Goal: Transaction & Acquisition: Purchase product/service

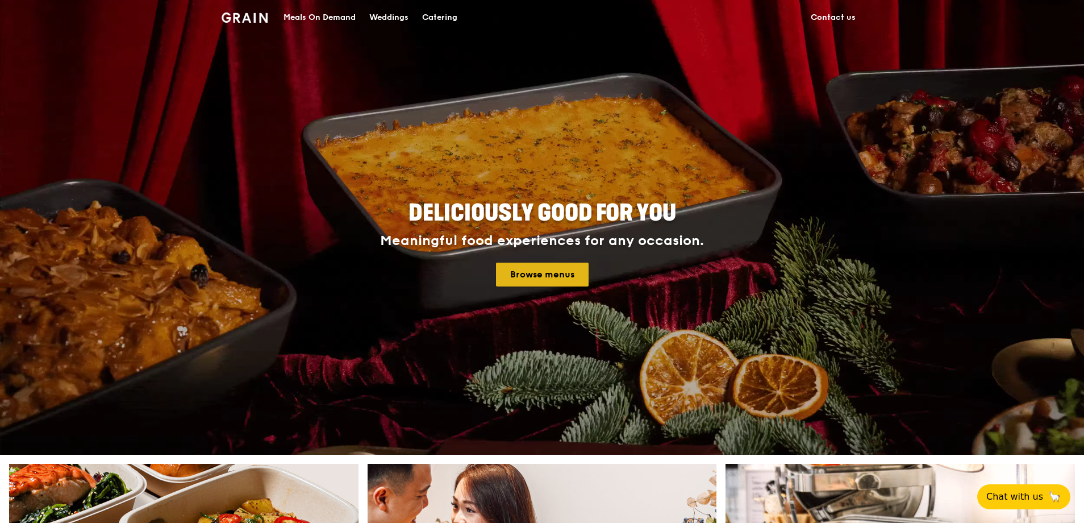
click at [542, 264] on link "Browse menus" at bounding box center [542, 275] width 93 height 24
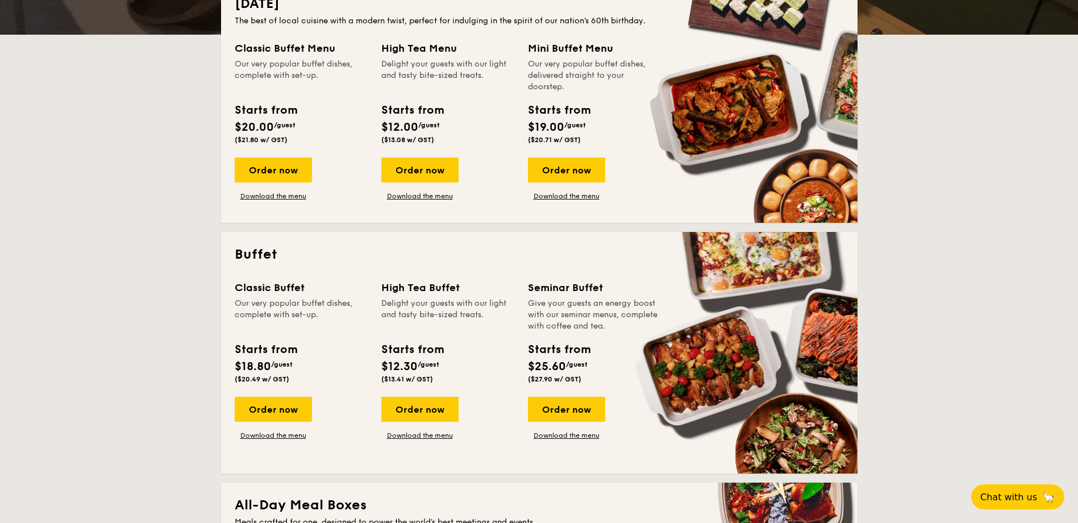
scroll to position [284, 0]
click at [280, 410] on div "Order now" at bounding box center [273, 408] width 77 height 25
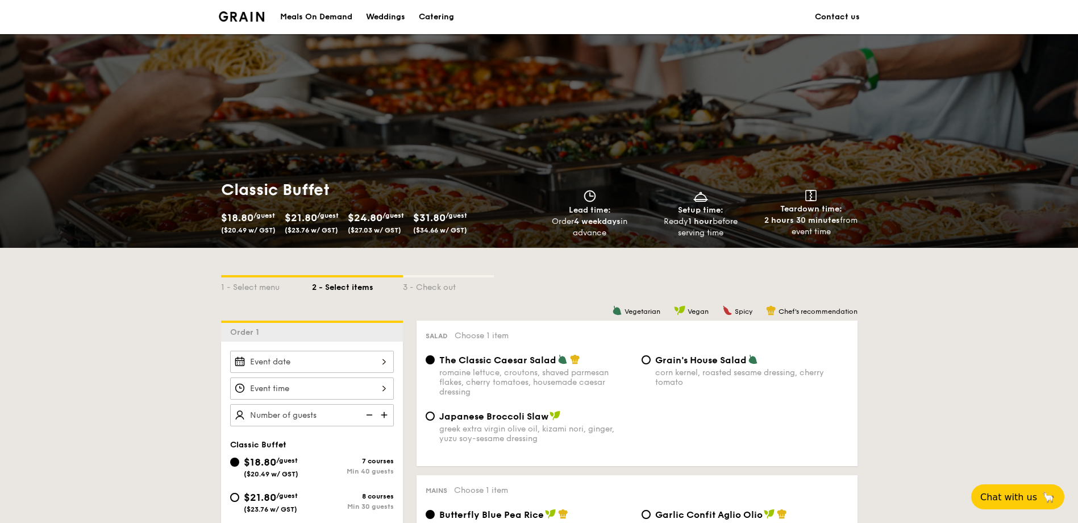
click at [299, 352] on input "Smoked Mesquite Whole Chicken brined in our in-house blend of herbs and spices,…" at bounding box center [312, 362] width 164 height 22
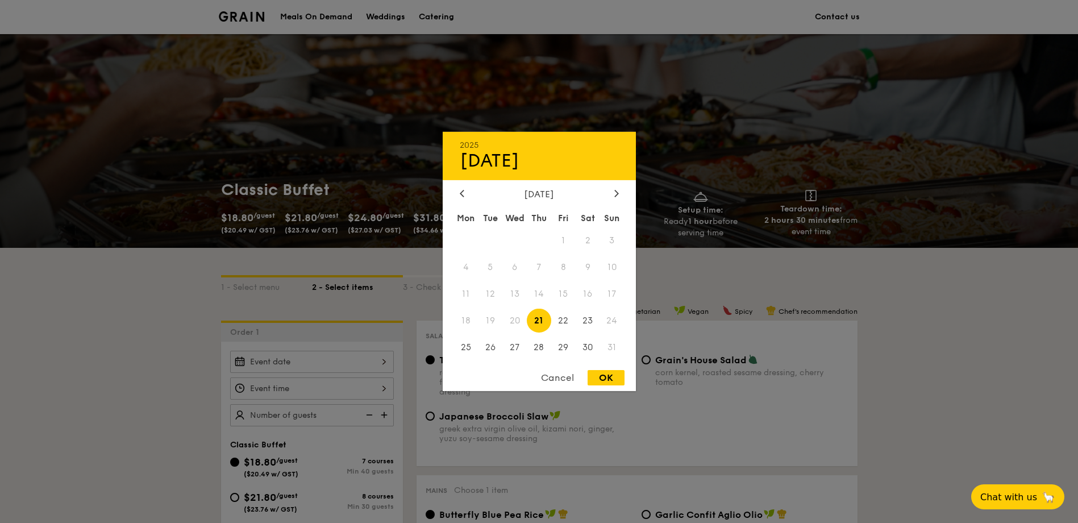
click at [609, 195] on div "[DATE]" at bounding box center [539, 194] width 159 height 11
click at [613, 196] on div at bounding box center [617, 194] width 10 height 11
click at [489, 241] on span "2" at bounding box center [490, 240] width 24 height 24
click at [612, 378] on div "OK" at bounding box center [606, 377] width 37 height 15
type input "[DATE]"
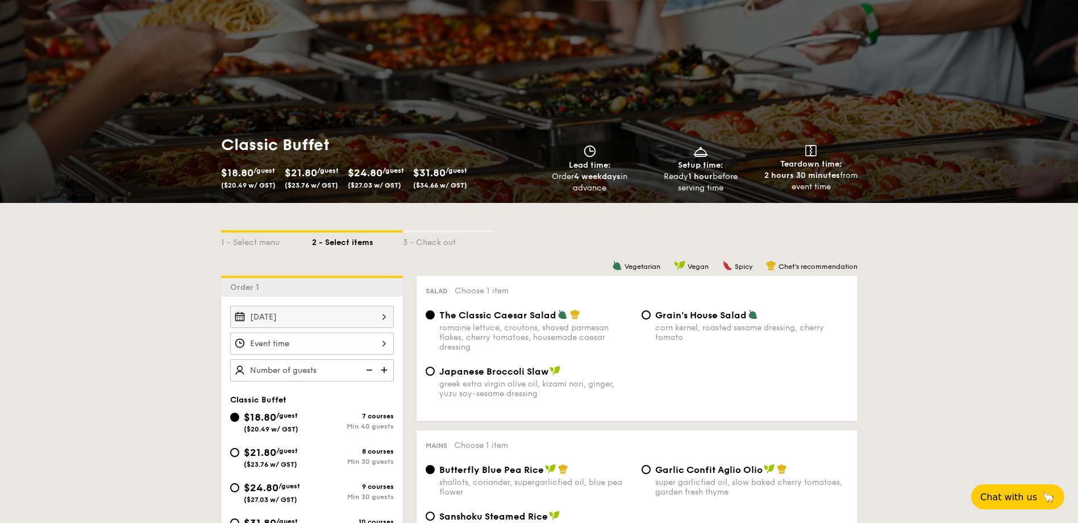
scroll to position [57, 0]
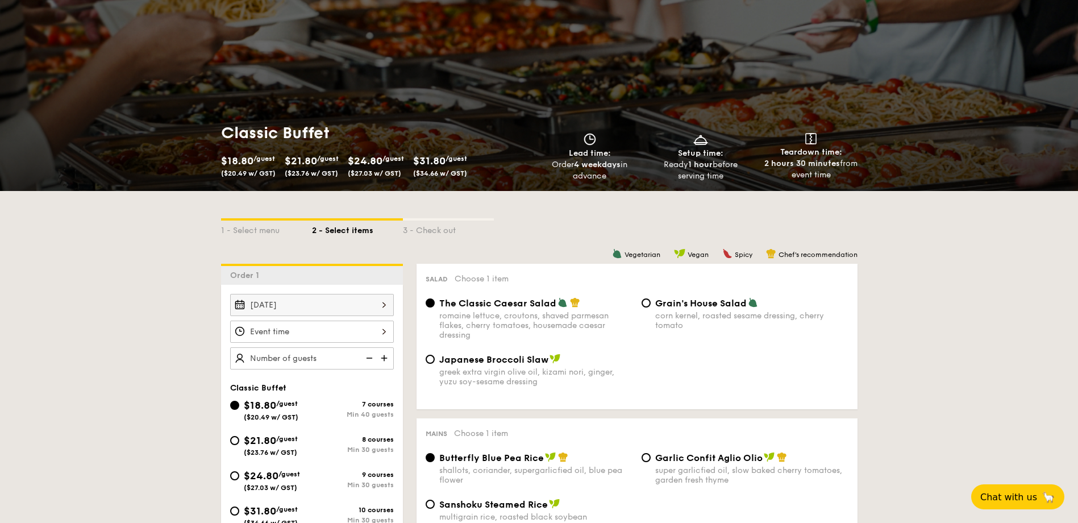
click at [369, 331] on input "Smoked Mesquite Whole Chicken brined in our in-house blend of herbs and spices,…" at bounding box center [312, 332] width 164 height 22
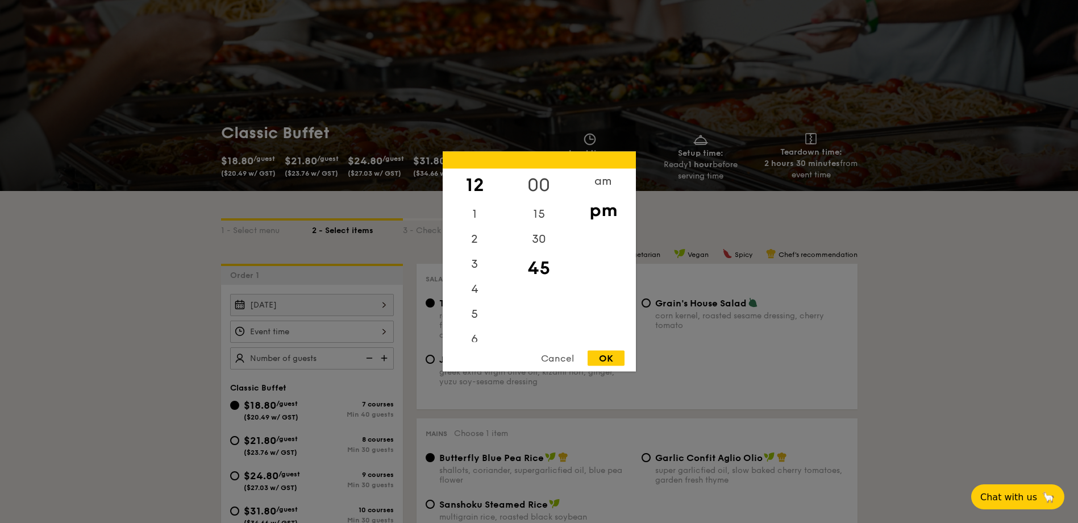
click at [535, 185] on div "00" at bounding box center [539, 185] width 64 height 33
click at [613, 360] on div "OK" at bounding box center [606, 358] width 37 height 15
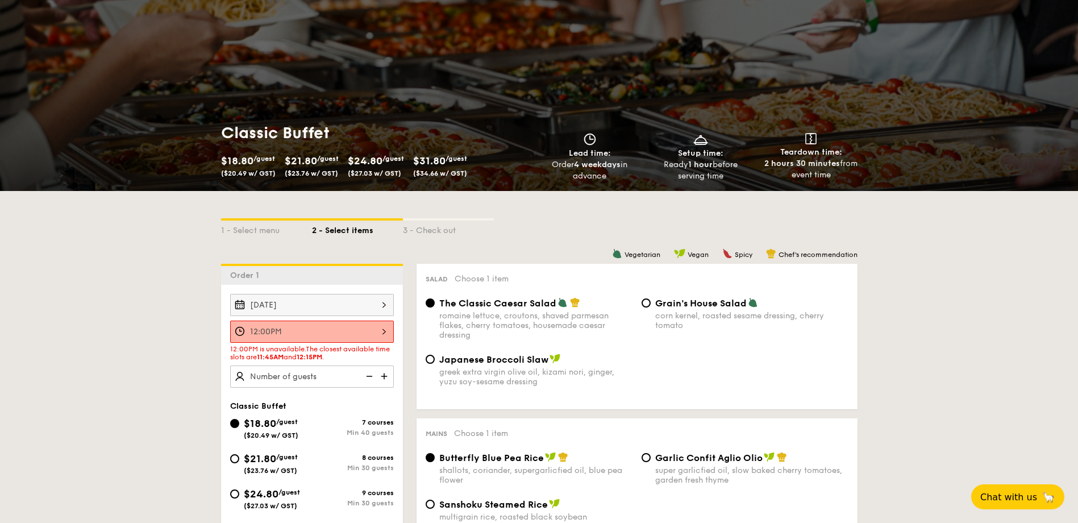
scroll to position [114, 0]
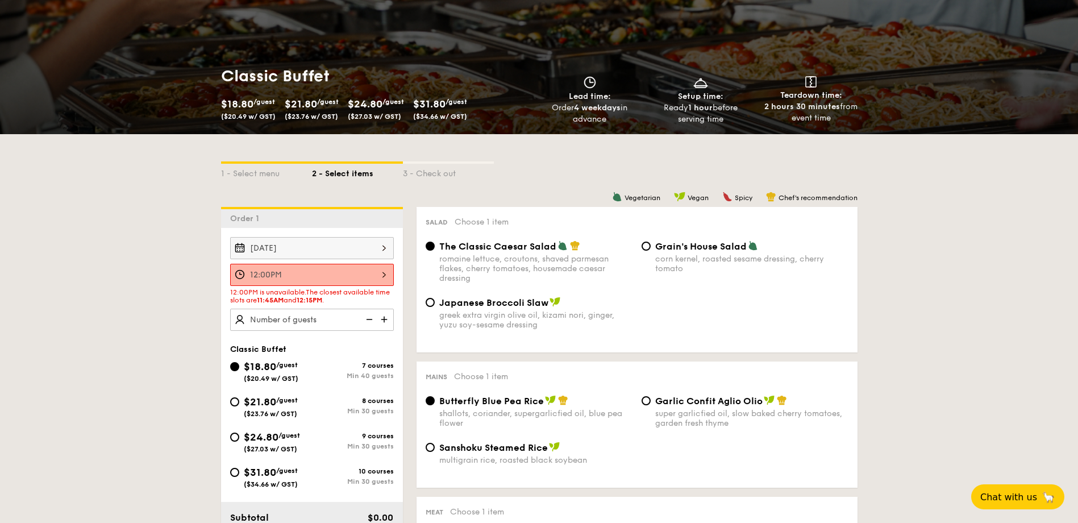
click at [383, 277] on input "12:00PM" at bounding box center [312, 275] width 164 height 22
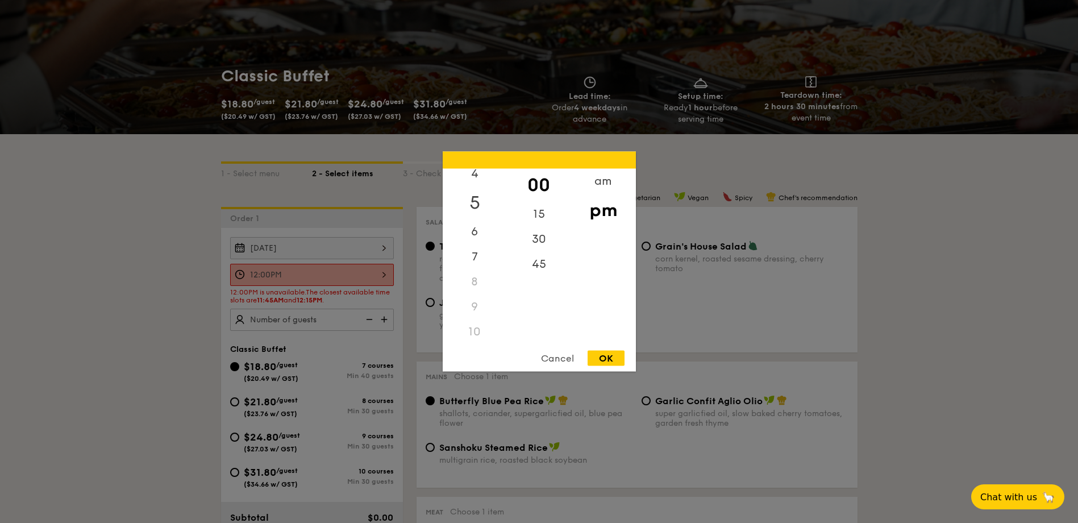
scroll to position [135, 0]
click at [477, 334] on div "11" at bounding box center [475, 329] width 64 height 25
click at [606, 182] on div "am" at bounding box center [603, 185] width 64 height 33
click at [476, 331] on div "11" at bounding box center [475, 334] width 64 height 33
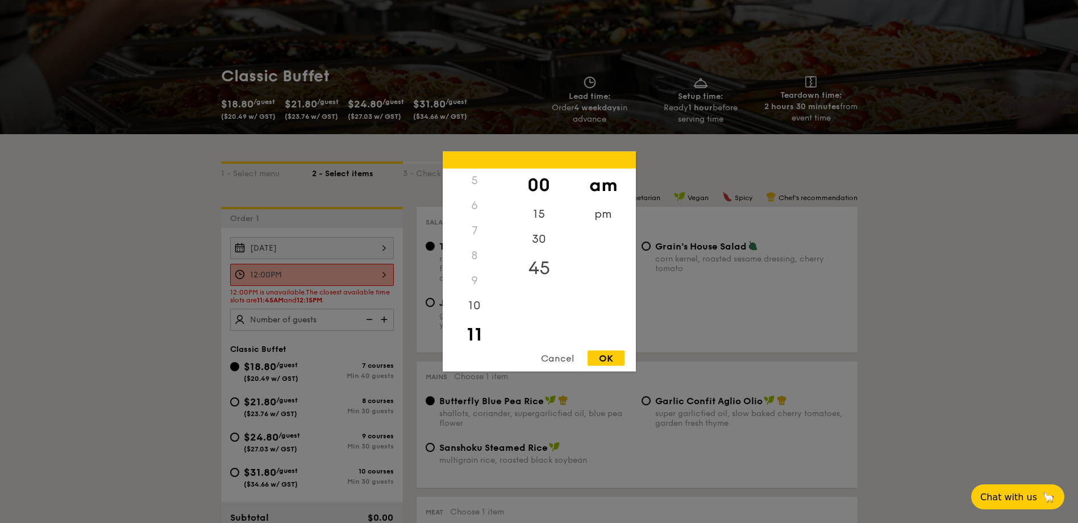
click at [537, 263] on div "45" at bounding box center [539, 268] width 64 height 33
click at [600, 364] on div "OK" at bounding box center [606, 358] width 37 height 15
type input "11:45AM"
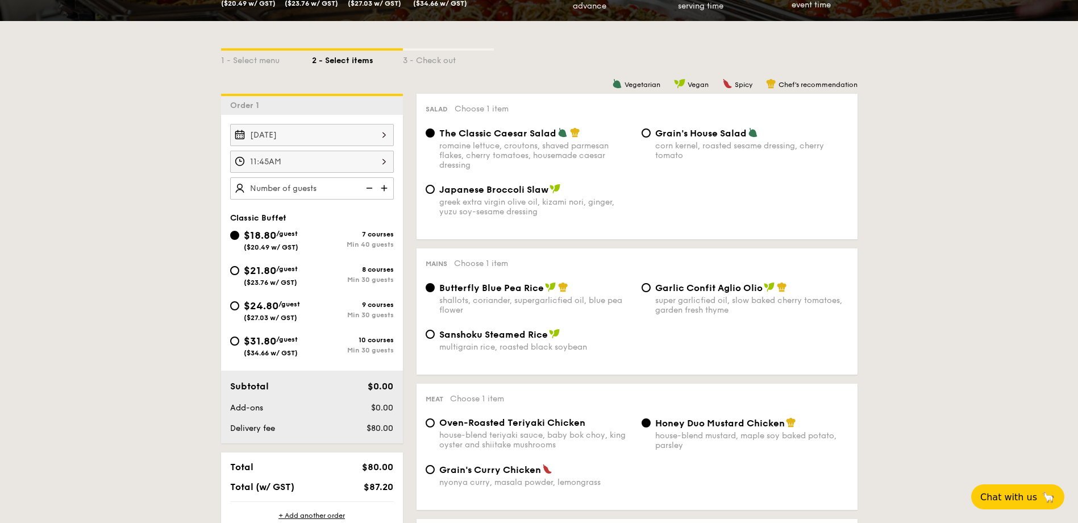
scroll to position [227, 0]
click at [236, 272] on input "$21.80 /guest ($23.76 w/ GST) 8 courses Min 30 guests" at bounding box center [234, 269] width 9 height 9
radio input "true"
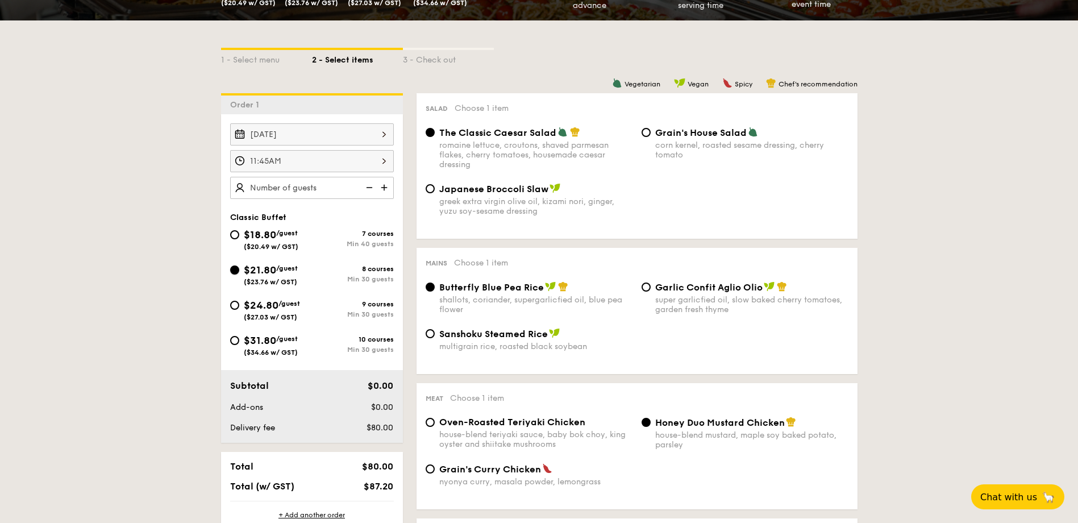
radio input "true"
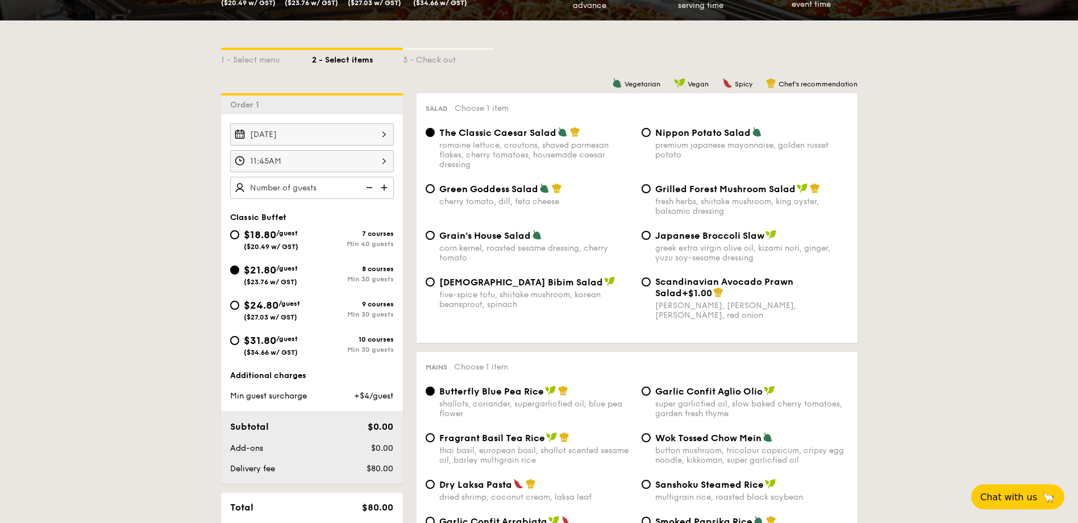
click at [294, 205] on div "[DATE] 11:45AM Classic Buffet $18.80 /guest ($20.49 w/ GST) 7 courses Min 40 gu…" at bounding box center [312, 298] width 182 height 369
click at [297, 194] on input "text" at bounding box center [312, 188] width 164 height 22
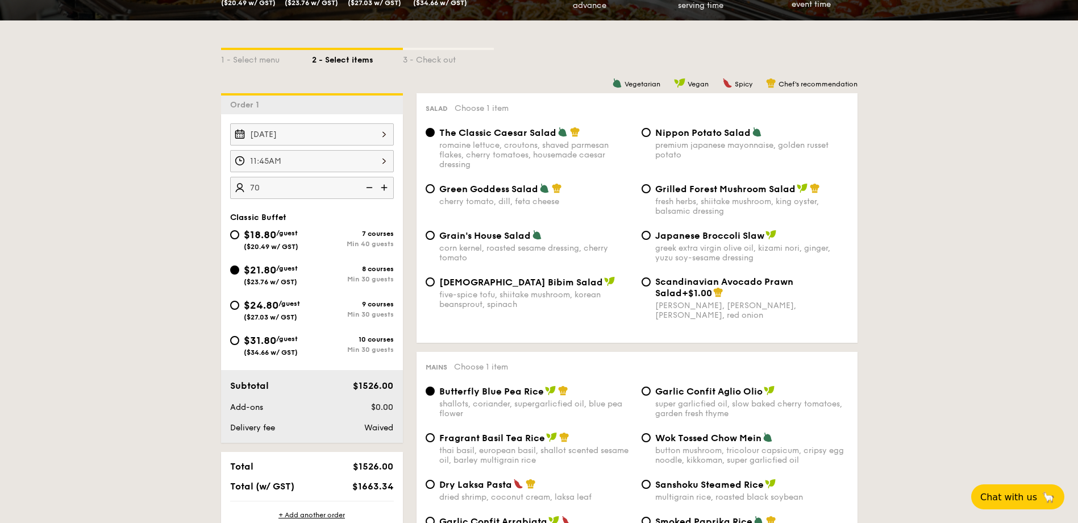
type input "70 guests"
click at [775, 191] on span "Grilled Forest Mushroom Salad" at bounding box center [725, 189] width 140 height 11
click at [651, 191] on input "Grilled Forest Mushroom Salad fresh herbs, shiitake mushroom, king oyster, bals…" at bounding box center [646, 188] width 9 height 9
radio input "true"
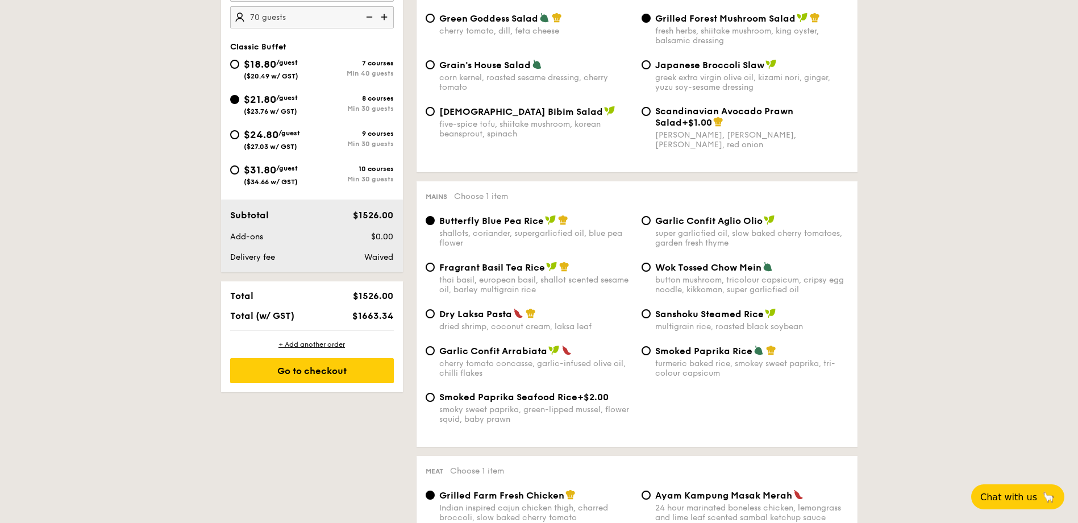
click at [492, 322] on div "dried shrimp, coconut cream, laksa leaf" at bounding box center [535, 327] width 193 height 10
click at [435, 318] on input "Dry Laksa Pasta dried shrimp, coconut cream, laksa leaf" at bounding box center [430, 313] width 9 height 9
radio input "true"
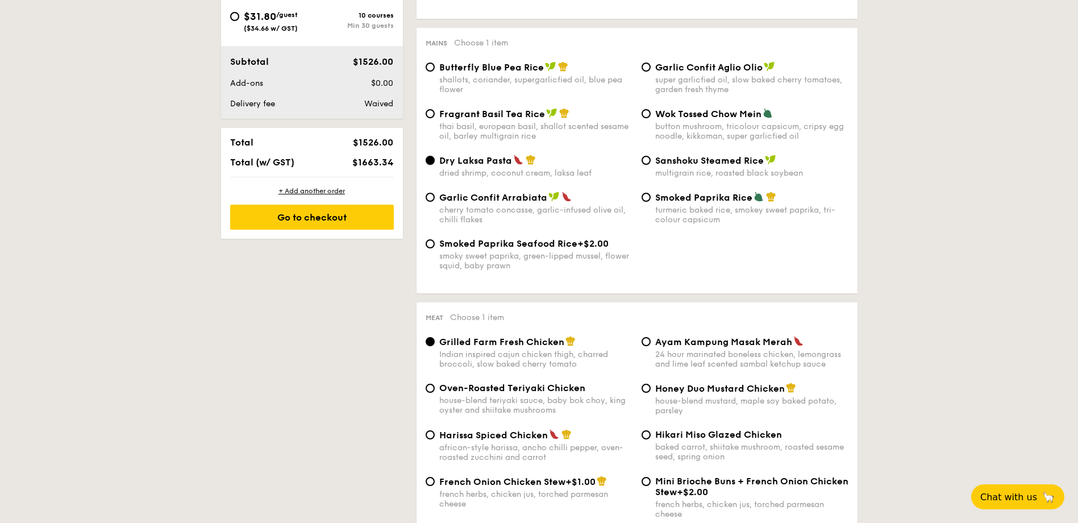
scroll to position [625, 0]
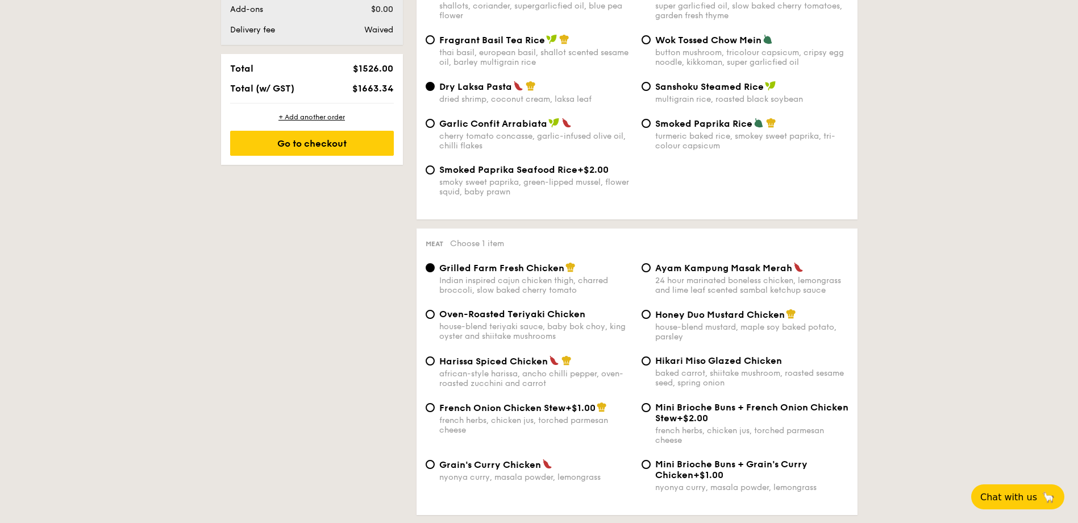
click at [735, 271] on span "Ayam Kampung Masak Merah" at bounding box center [723, 268] width 137 height 11
click at [651, 271] on input "Ayam Kampung Masak Merah 24 hour marinated boneless chicken, lemongrass and lim…" at bounding box center [646, 267] width 9 height 9
radio input "true"
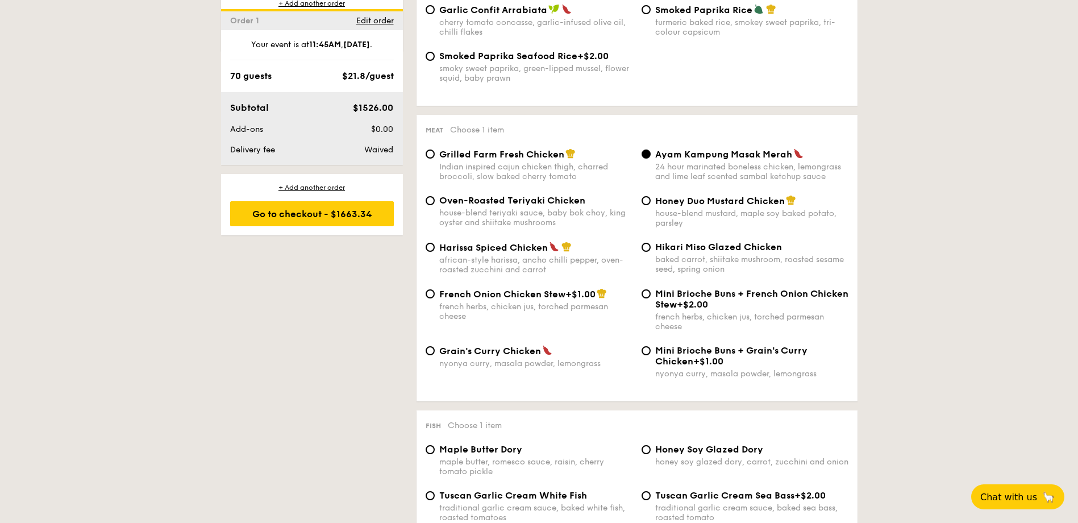
scroll to position [966, 0]
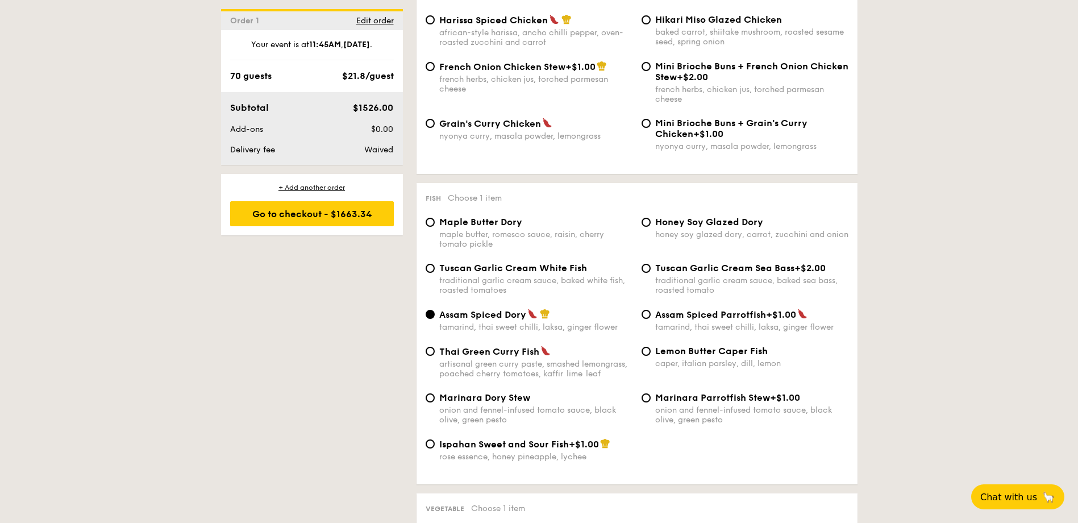
click at [514, 277] on div "traditional garlic cream sauce, baked white fish, roasted tomatoes" at bounding box center [535, 285] width 193 height 19
click at [435, 273] on input "Tuscan Garlic Cream White Fish traditional garlic cream sauce, baked white fish…" at bounding box center [430, 268] width 9 height 9
radio input "true"
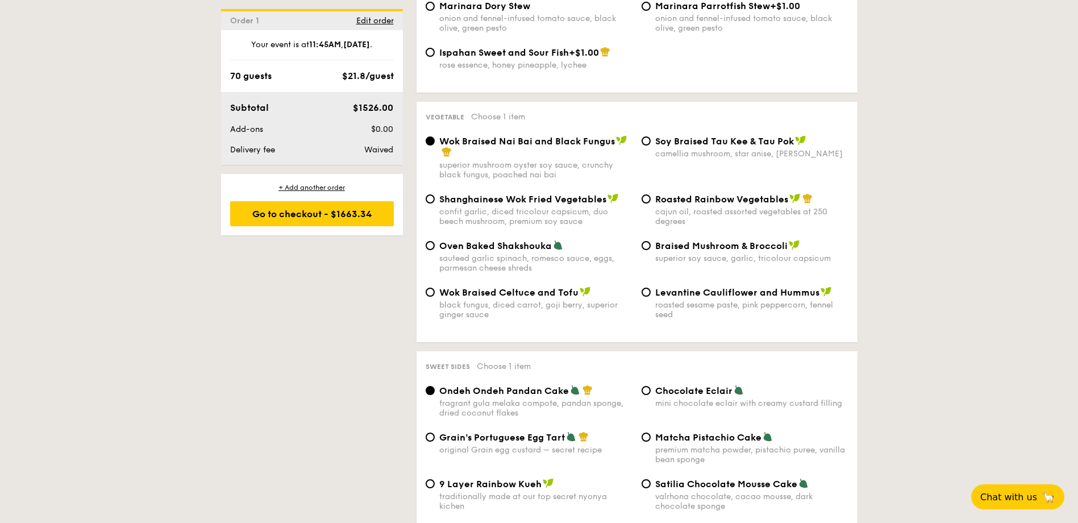
scroll to position [1364, 0]
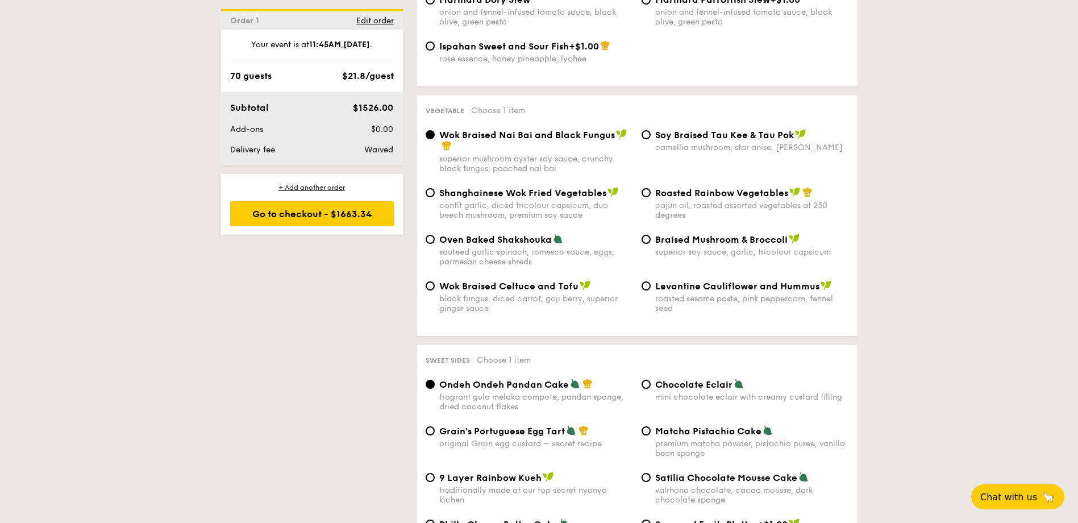
click at [510, 294] on div "black fungus, diced carrot, goji berry, superior ginger sauce" at bounding box center [535, 303] width 193 height 19
click at [435, 290] on input "Wok Braised Celtuce and Tofu black fungus, diced carrot, goji [PERSON_NAME], su…" at bounding box center [430, 285] width 9 height 9
radio input "true"
click at [976, 307] on div "1 - Select menu 2 - Select items 3 - Check out Order 1 [DATE] 11:45AM 70 guests…" at bounding box center [539, 150] width 1078 height 2533
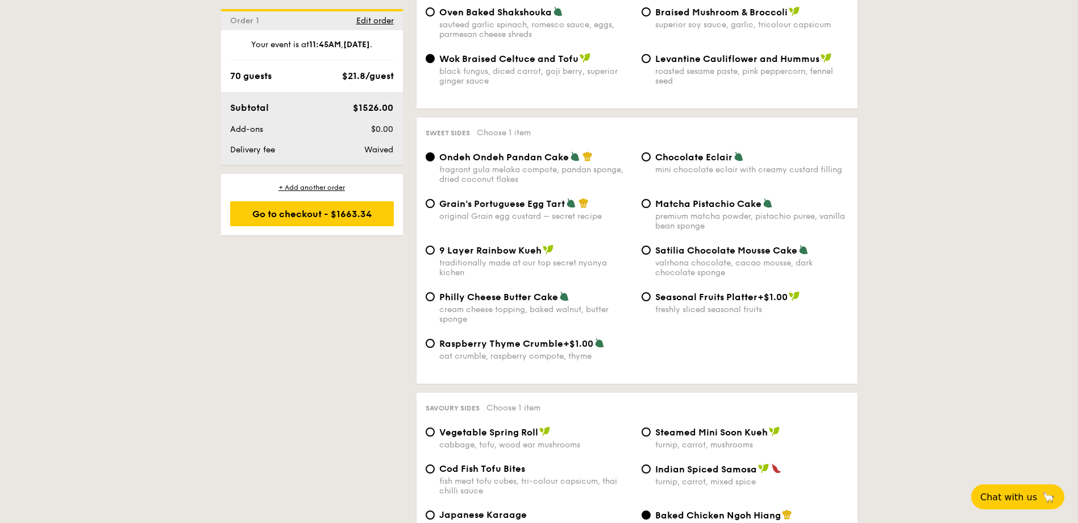
scroll to position [1705, 0]
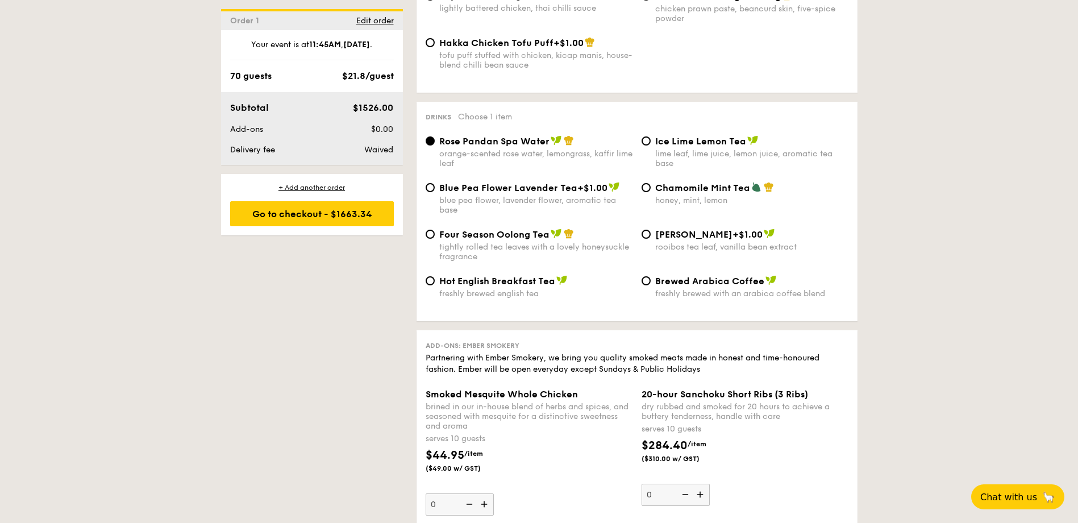
scroll to position [1989, 0]
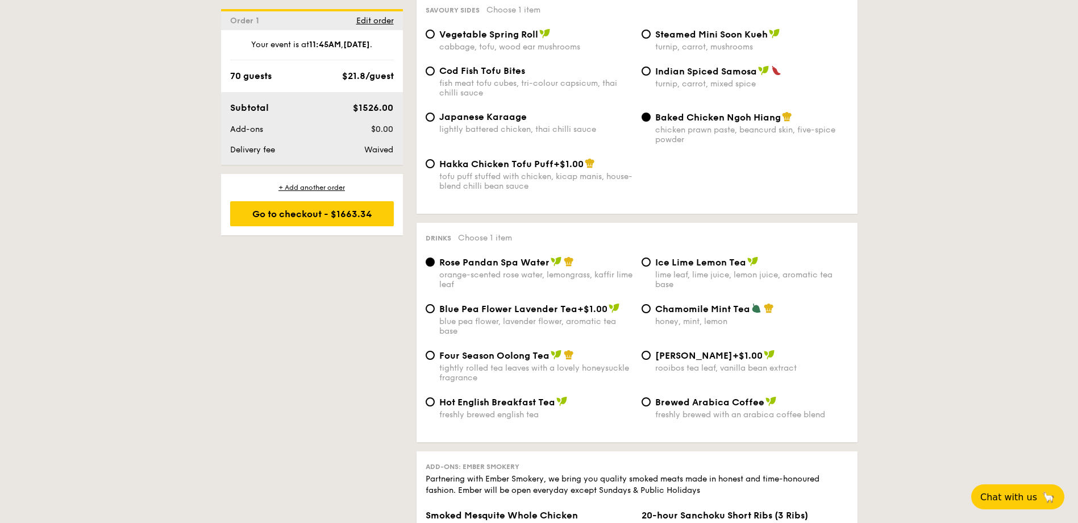
click at [514, 358] on span "Four Season Oolong Tea" at bounding box center [494, 355] width 110 height 11
click at [435, 358] on input "Four Season Oolong Tea tightly rolled tea leaves with a lovely honeysuckle frag…" at bounding box center [430, 355] width 9 height 9
radio input "true"
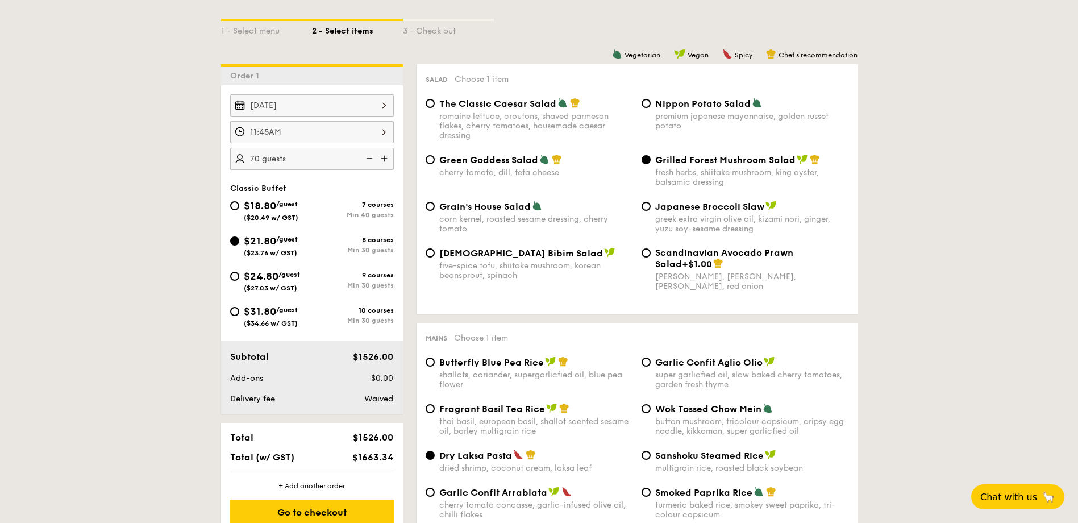
scroll to position [284, 0]
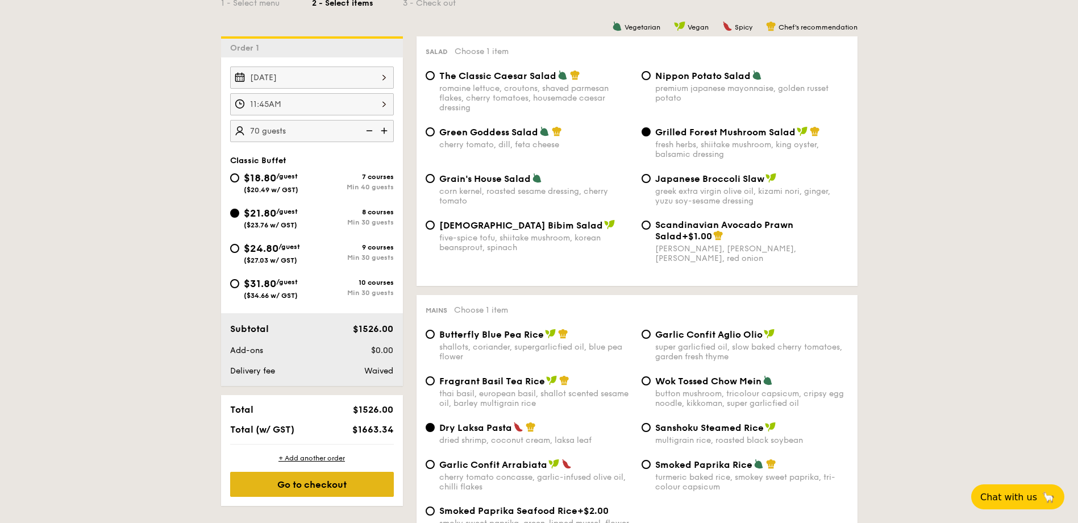
click at [336, 483] on div "Go to checkout" at bounding box center [312, 484] width 164 height 25
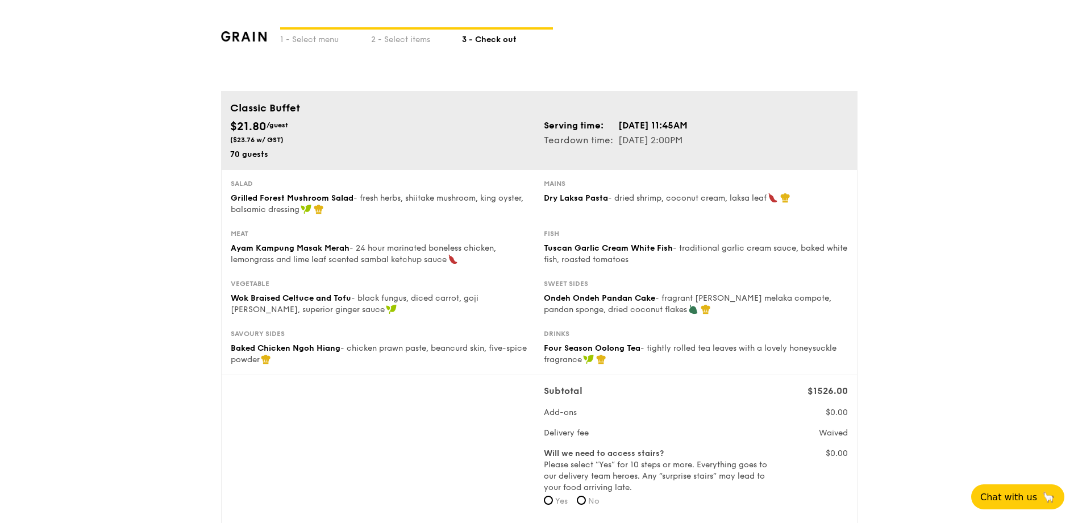
click at [580, 504] on label "No" at bounding box center [588, 501] width 23 height 11
click at [580, 504] on input "No" at bounding box center [581, 500] width 9 height 9
radio input "true"
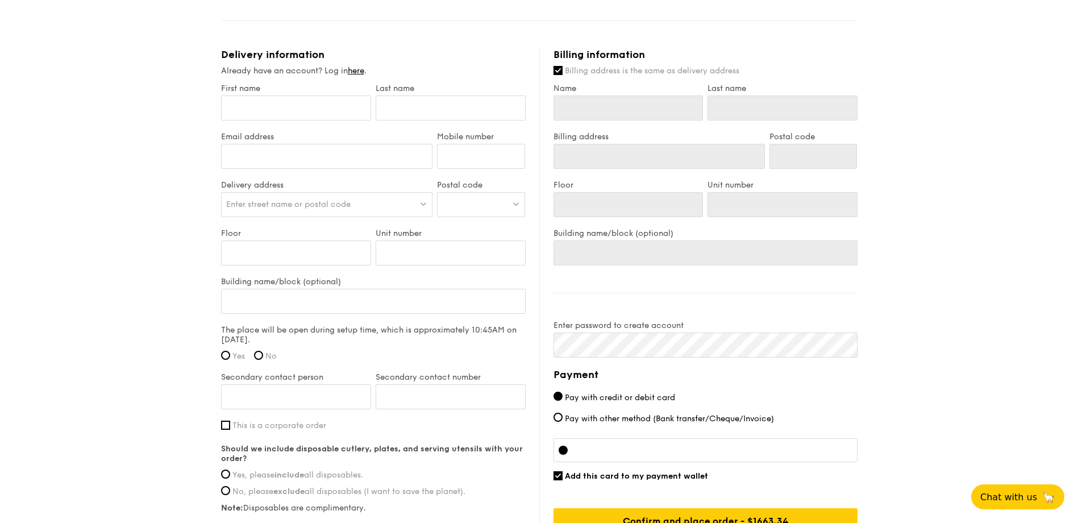
scroll to position [568, 0]
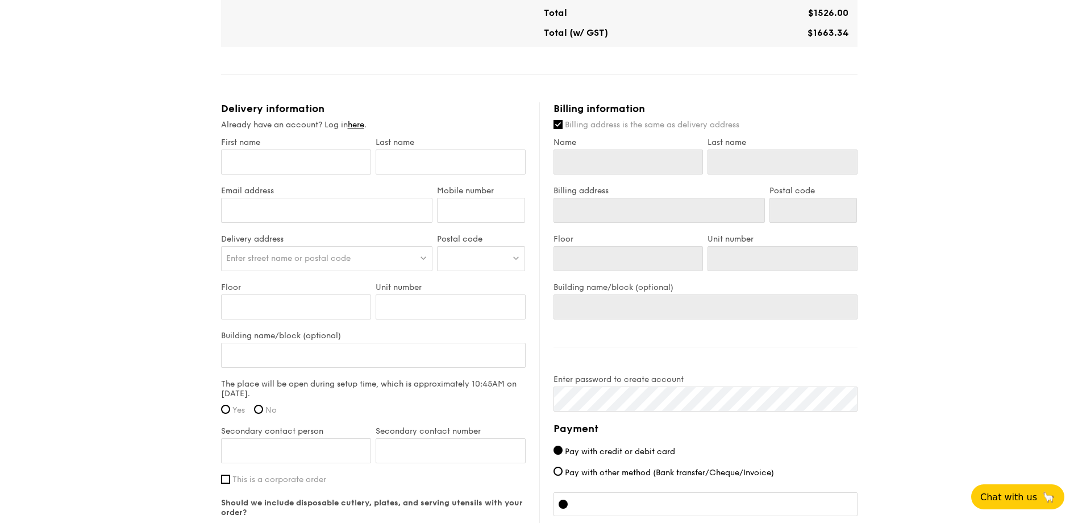
click at [236, 407] on span "Yes" at bounding box center [238, 410] width 13 height 10
click at [230, 407] on input "Yes" at bounding box center [225, 409] width 9 height 9
radio input "true"
click at [178, 393] on div "1 - Select menu 2 - Select items 3 - Check out Classic Buffet $21.80 /guest ($2…" at bounding box center [539, 55] width 1078 height 1246
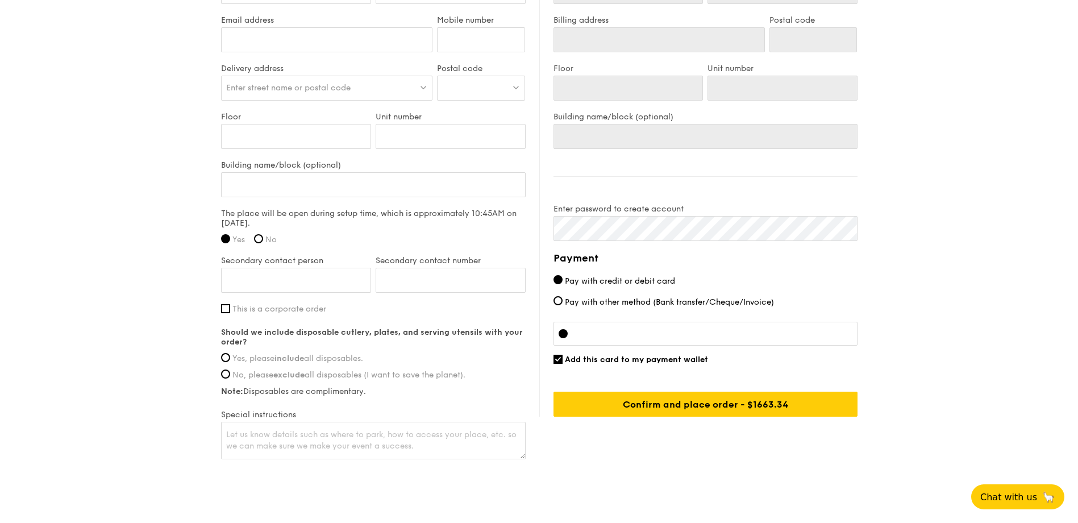
click at [296, 360] on strong "include" at bounding box center [290, 359] width 30 height 10
click at [230, 360] on input "Yes, please include all disposables." at bounding box center [225, 357] width 9 height 9
radio input "true"
drag, startPoint x: 167, startPoint y: 389, endPoint x: 151, endPoint y: 388, distance: 16.5
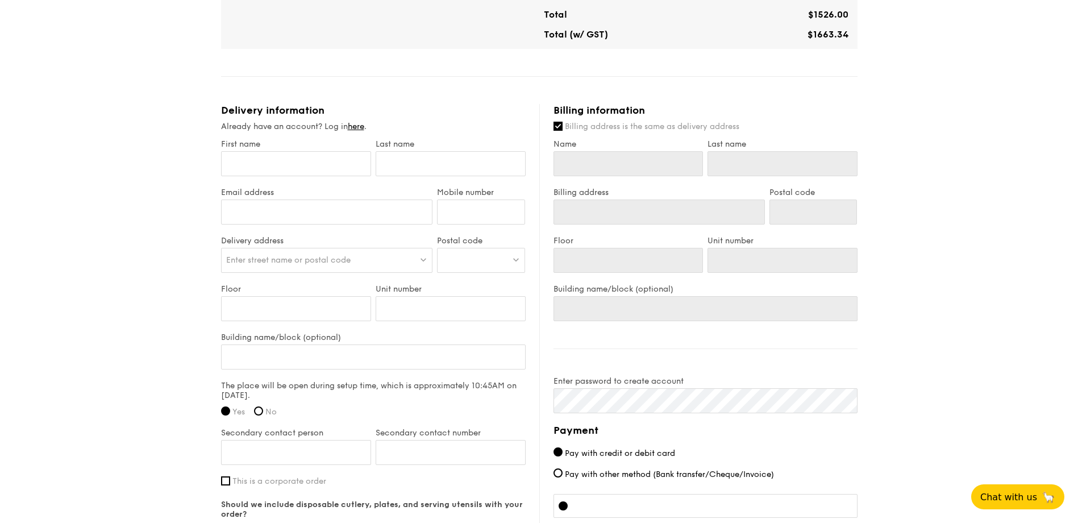
scroll to position [568, 0]
click at [323, 162] on input "First name" at bounding box center [296, 161] width 150 height 25
click at [174, 167] on div "1 - Select menu 2 - Select items 3 - Check out Classic Buffet $21.80 /guest ($2…" at bounding box center [539, 55] width 1078 height 1246
click at [262, 163] on input "First name" at bounding box center [296, 161] width 150 height 25
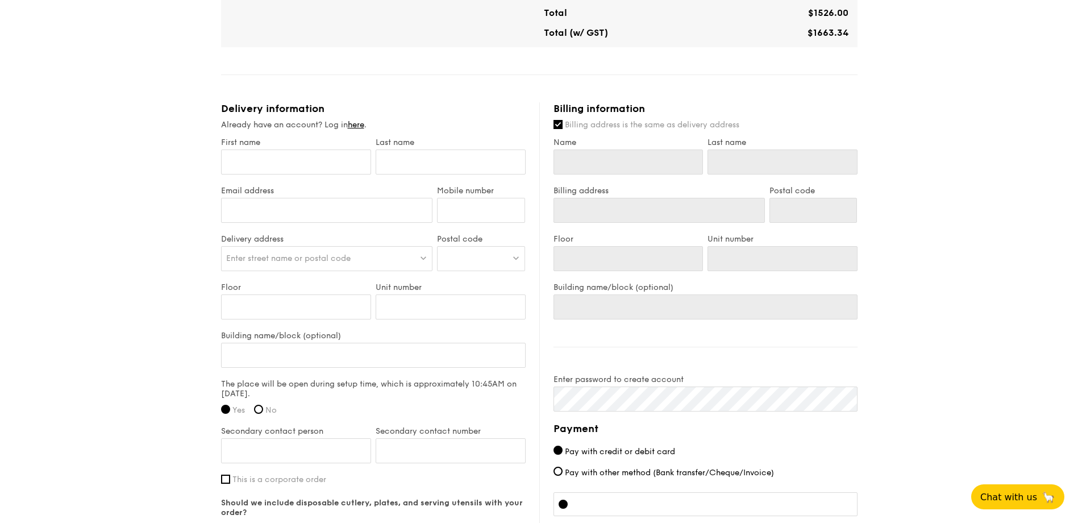
click at [114, 128] on div "1 - Select menu 2 - Select items 3 - Check out Classic Buffet $21.80 /guest ($2…" at bounding box center [539, 55] width 1078 height 1246
click at [264, 167] on input "First name" at bounding box center [296, 161] width 150 height 25
type input "Ka Lip"
type input "Chew"
type input "[EMAIL_ADDRESS][DOMAIN_NAME]"
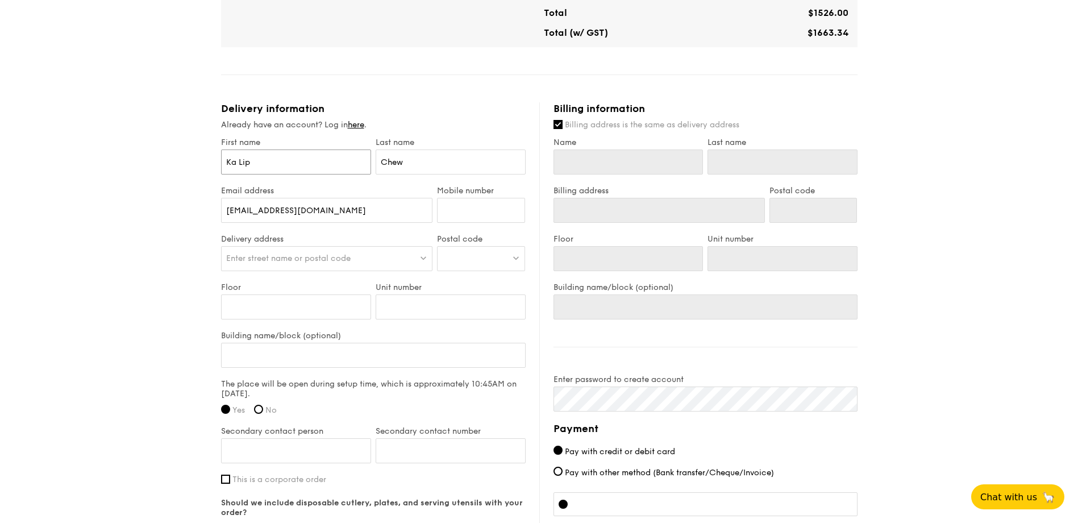
type input "Ka Lip"
type input "Chew"
type input "98699780"
click at [167, 236] on div "1 - Select menu 2 - Select items 3 - Check out Classic Buffet $21.80 /guest ($2…" at bounding box center [539, 55] width 1078 height 1246
click at [261, 253] on div "Enter street name or postal code" at bounding box center [327, 258] width 212 height 25
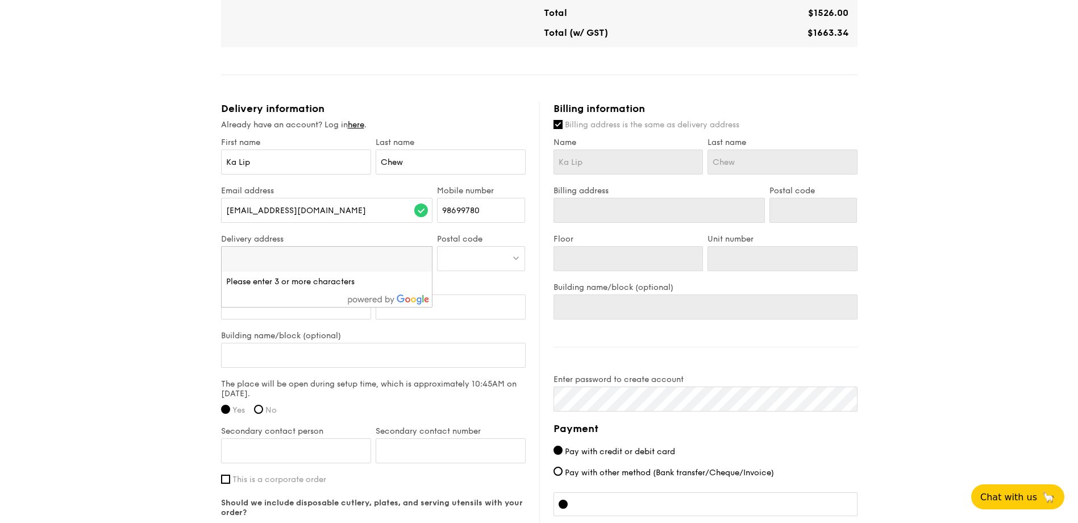
click at [150, 263] on div "1 - Select menu 2 - Select items 3 - Check out Classic Buffet $21.80 /guest ($2…" at bounding box center [539, 55] width 1078 height 1246
click at [251, 256] on span "Enter street name or postal code" at bounding box center [288, 258] width 124 height 10
click at [251, 256] on input "search" at bounding box center [327, 259] width 211 height 25
click at [159, 276] on div "1 - Select menu 2 - Select items 3 - Check out Classic Buffet $21.80 /guest ($2…" at bounding box center [539, 55] width 1078 height 1246
click at [288, 260] on span "Enter street name or postal code" at bounding box center [288, 258] width 124 height 10
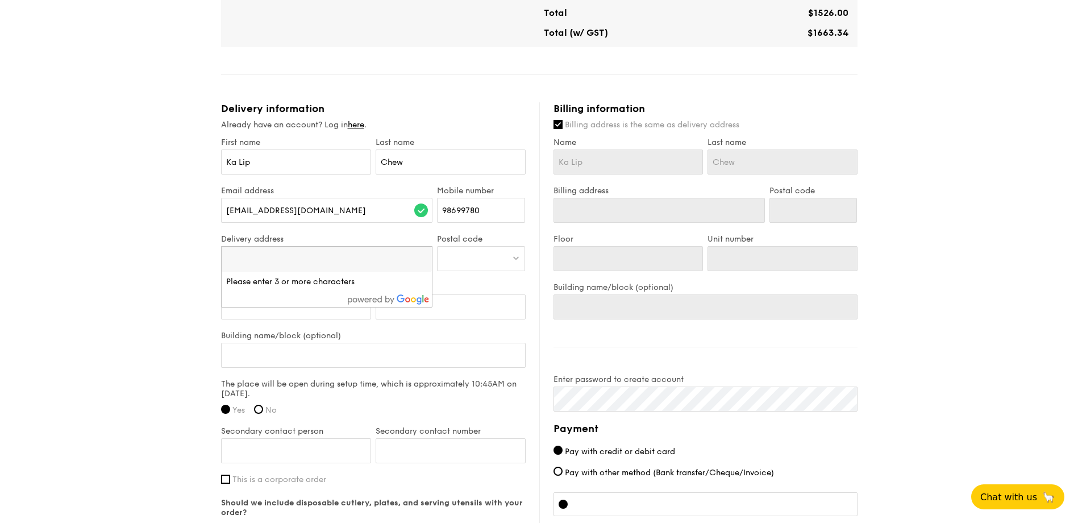
click at [477, 261] on div at bounding box center [481, 258] width 88 height 25
type input "119074"
click at [895, 339] on div "1 - Select menu 2 - Select items 3 - Check out Classic Buffet $21.80 /guest ($2…" at bounding box center [539, 55] width 1078 height 1246
click at [474, 244] on div "Postal code" at bounding box center [481, 258] width 93 height 48
click at [479, 254] on div at bounding box center [481, 258] width 88 height 25
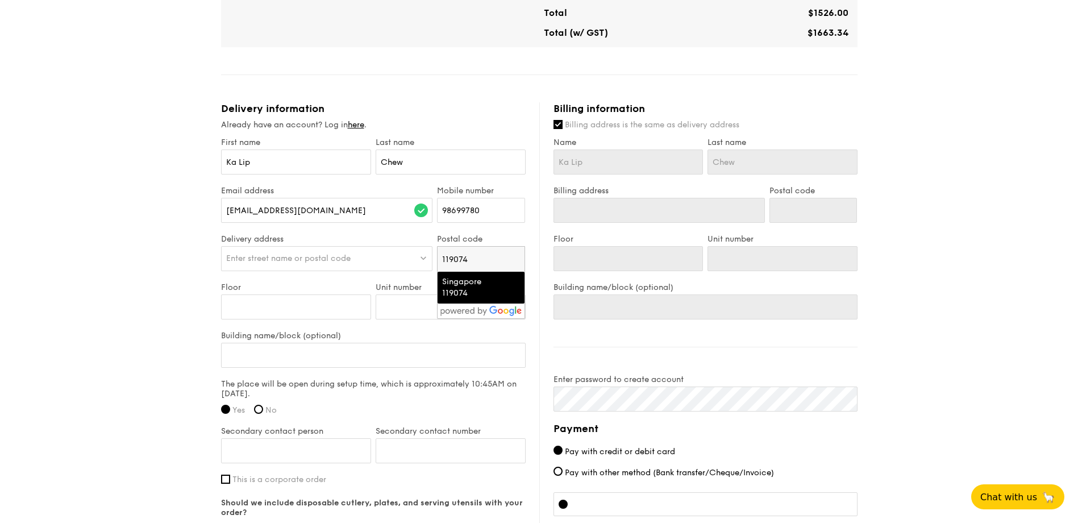
drag, startPoint x: 468, startPoint y: 262, endPoint x: 484, endPoint y: 297, distance: 38.1
click at [484, 297] on div "119074 Singapore 119074" at bounding box center [481, 275] width 87 height 57
click at [479, 294] on div "Singapore 119074" at bounding box center [471, 287] width 59 height 23
type input "Singapore 119074"
type input "119074"
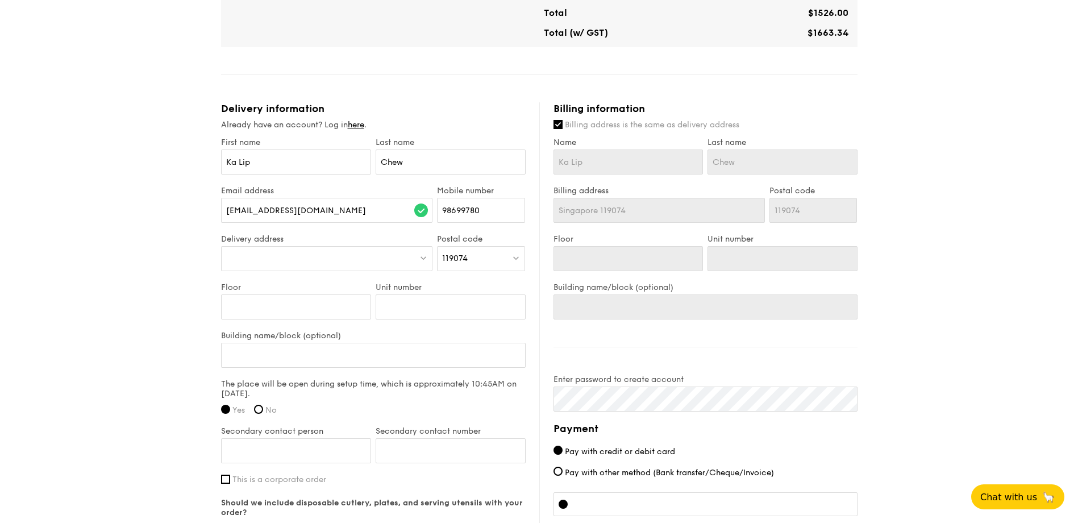
click at [977, 275] on div "1 - Select menu 2 - Select items 3 - Check out Classic Buffet $21.80 /guest ($2…" at bounding box center [539, 55] width 1078 height 1246
click at [265, 308] on input "Floor" at bounding box center [296, 306] width 150 height 25
click at [302, 259] on div at bounding box center [327, 258] width 212 height 25
click at [302, 259] on input "search" at bounding box center [327, 259] width 211 height 25
type input "[STREET_ADDRESS]"
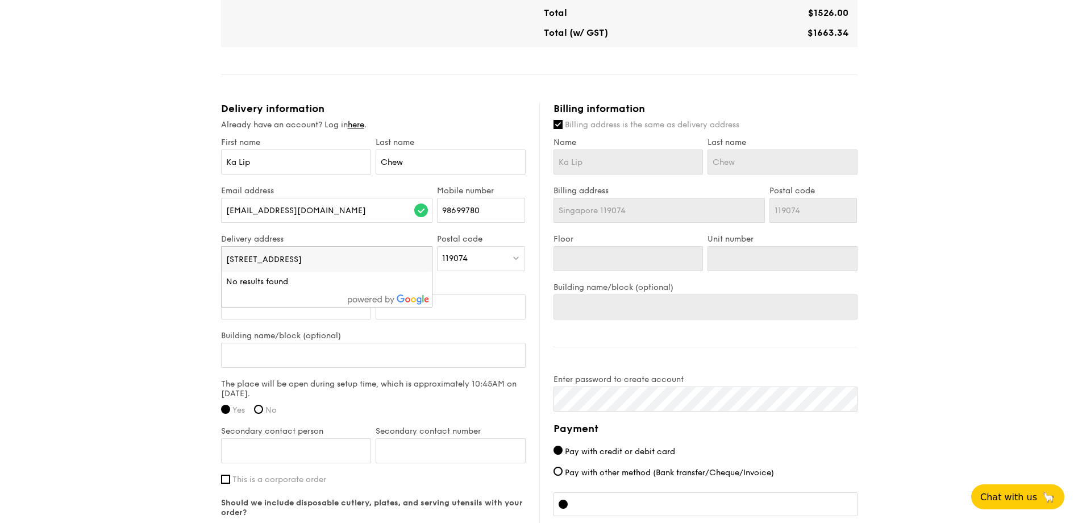
click at [56, 346] on div "1 - Select menu 2 - Select items 3 - Check out Classic Buffet $21.80 /guest ($2…" at bounding box center [539, 55] width 1078 height 1246
click at [257, 306] on input "Floor" at bounding box center [296, 306] width 150 height 25
type input "3"
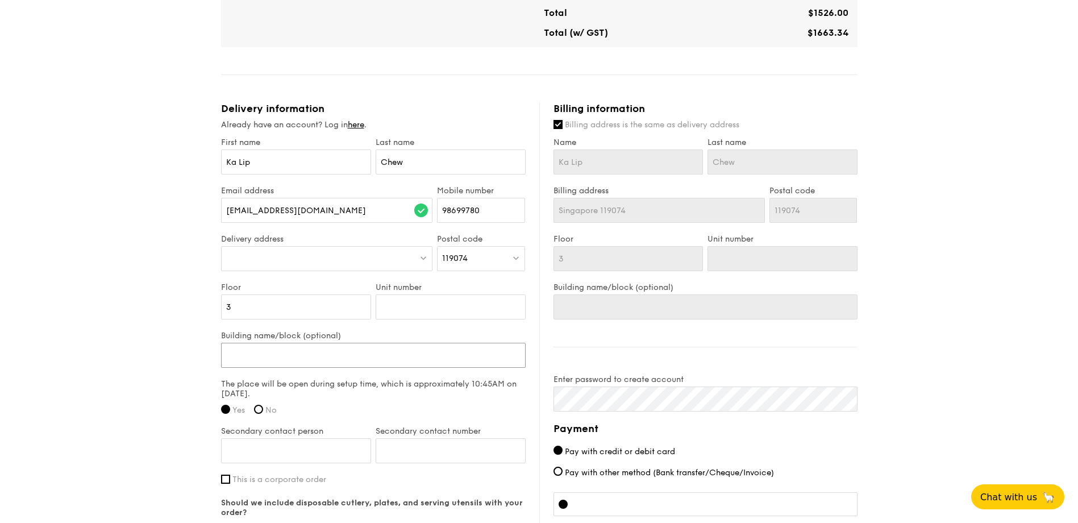
click at [298, 352] on input "Building name/block (optional)" at bounding box center [373, 355] width 305 height 25
type input "N"
type input "NU"
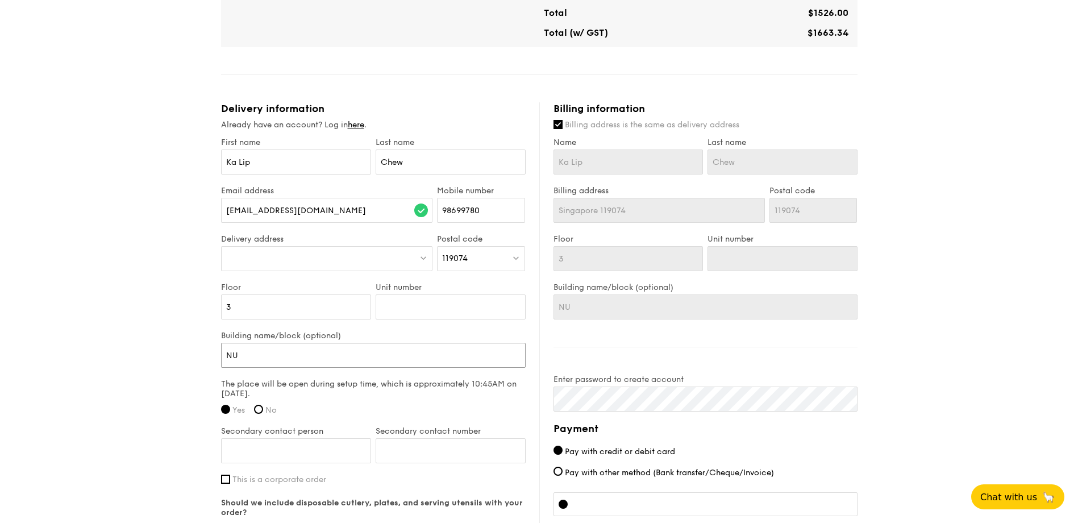
type input "NUH"
type input "NUH m"
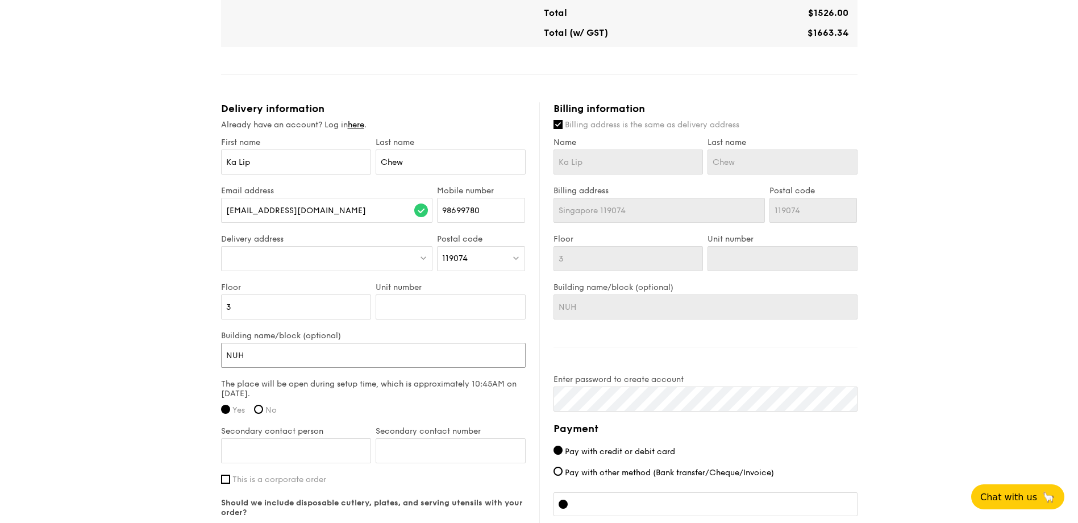
type input "NUH m"
type input "NUH ma"
type input "NUH main"
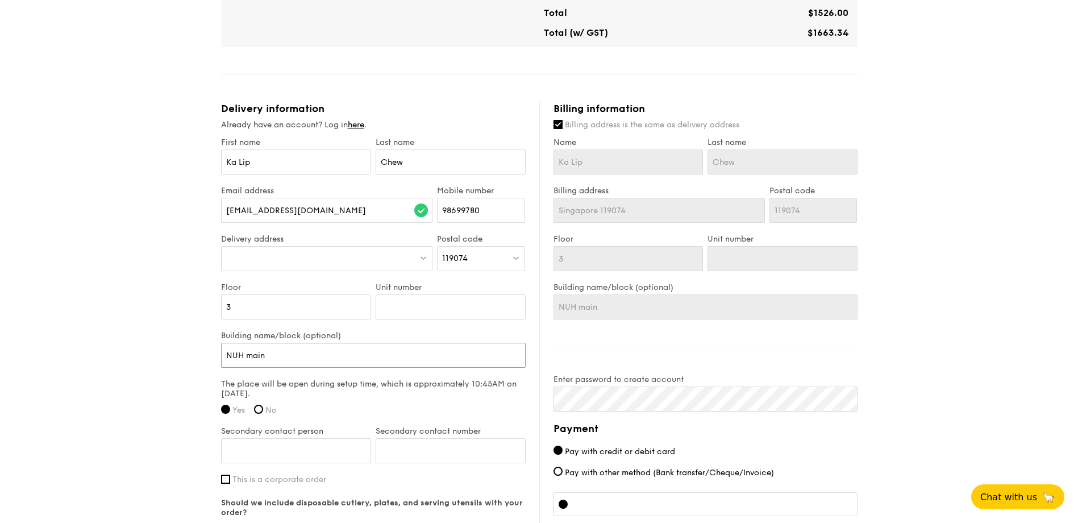
type input "NUH main B"
type input "NUH main"
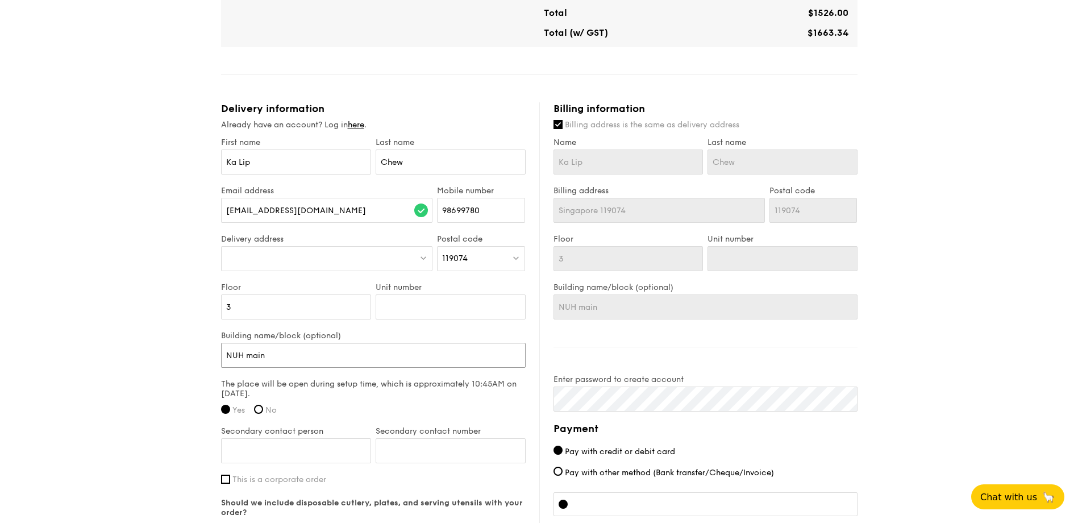
type input "NUH main"
type input "NUH mai"
type input "NUH ma"
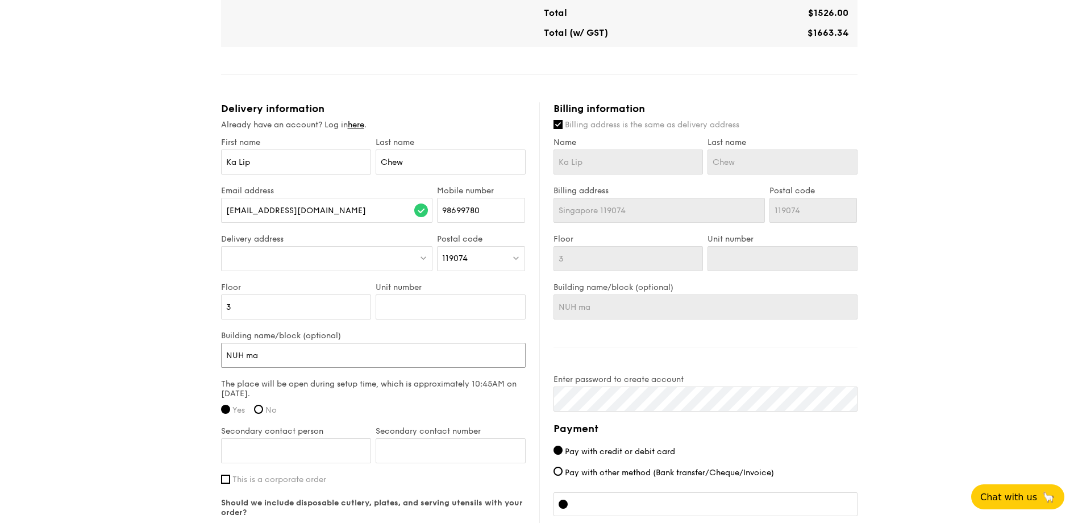
type input "NUH m"
type input "NUH"
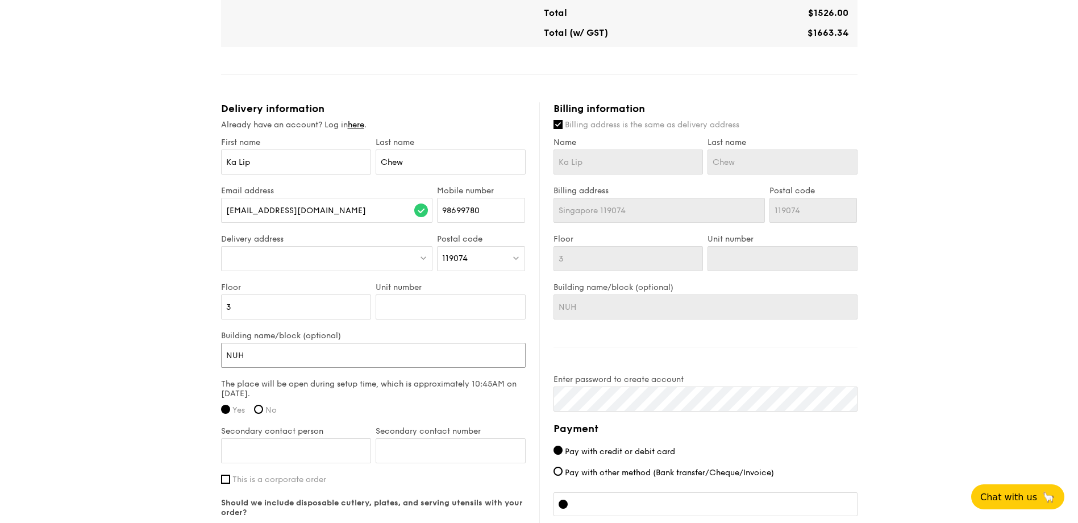
type input "NUH"
type input "NUHM"
type input "NUHMa"
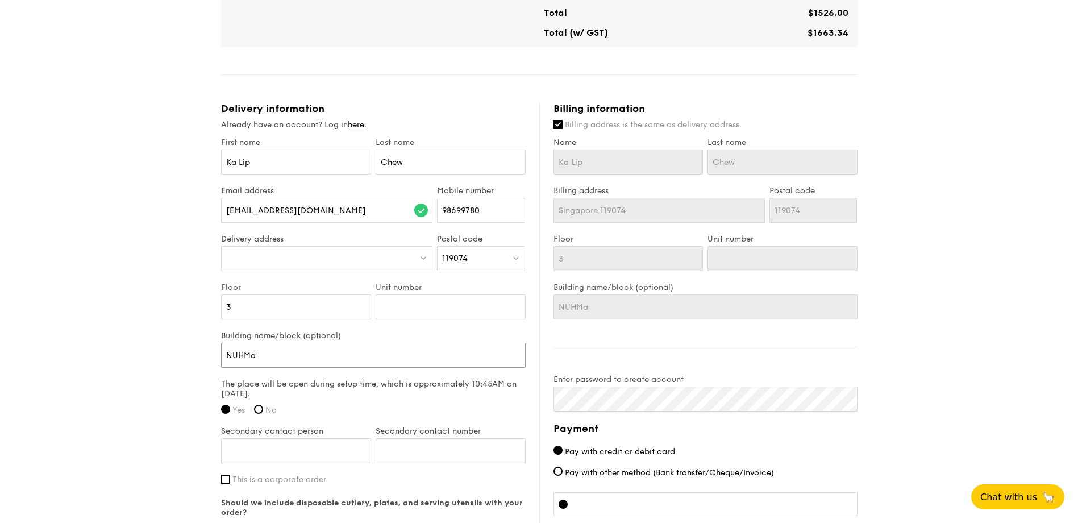
type input "NUHMai"
type input "NUHMain"
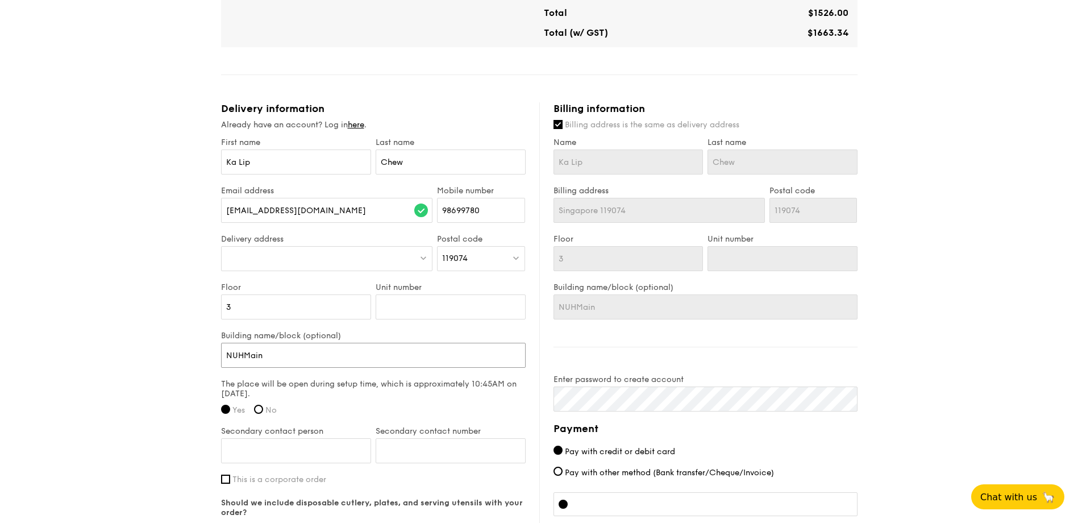
type input "NUHMain"
type input "NUHMai"
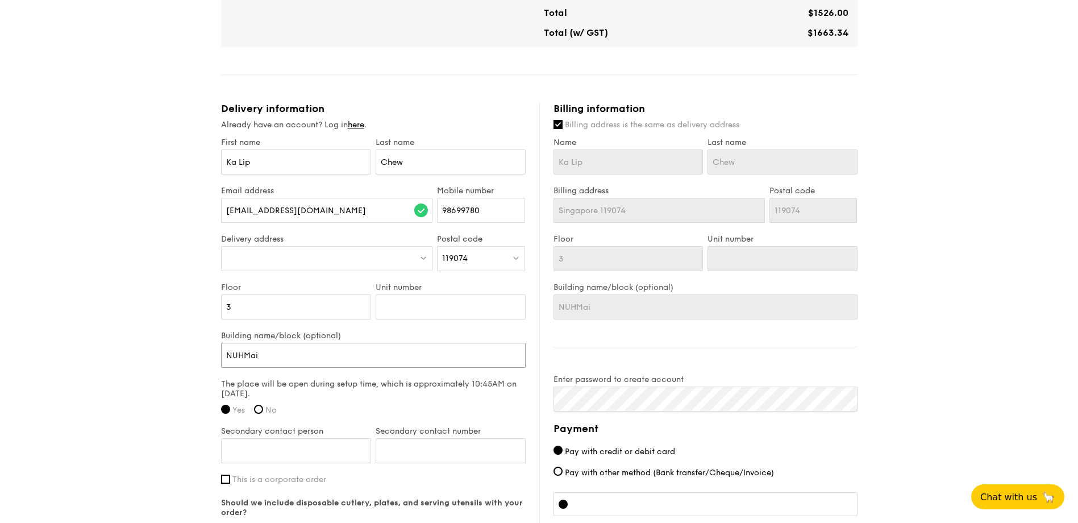
type input "NUHMa"
type input "NUHM"
type input "NUH"
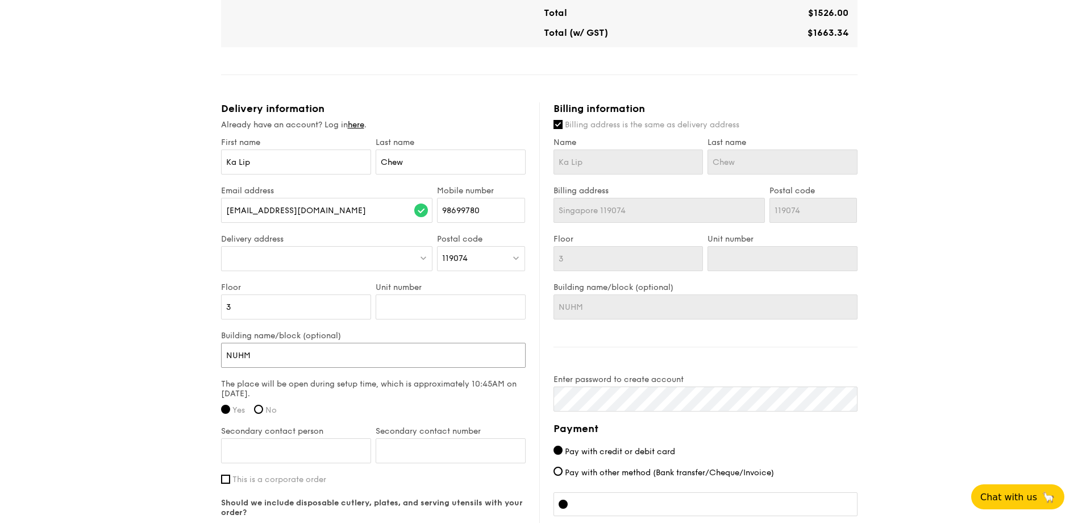
type input "NUH"
type input "NUH M"
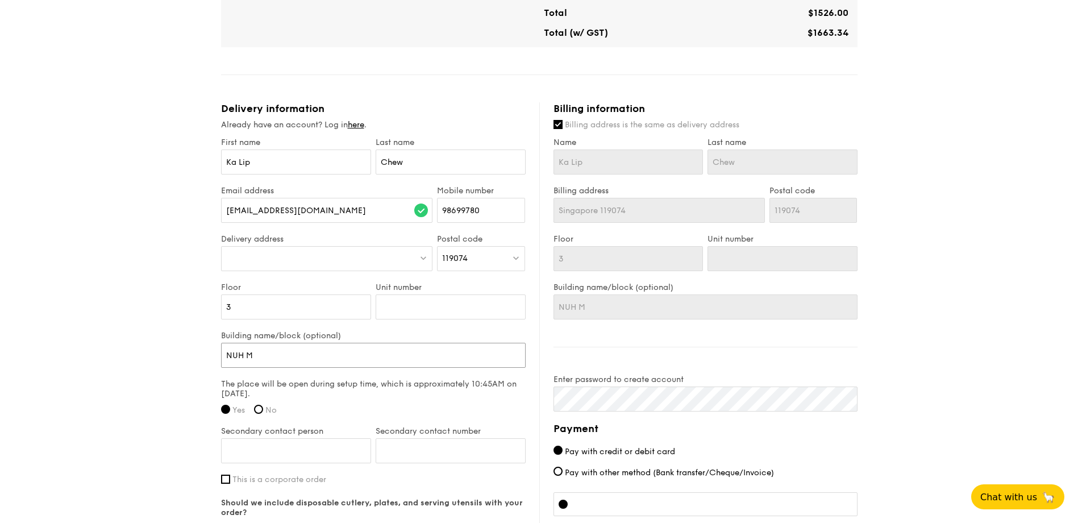
type input "NUH Ma"
type input "NUH Main"
type input "NUH Main B"
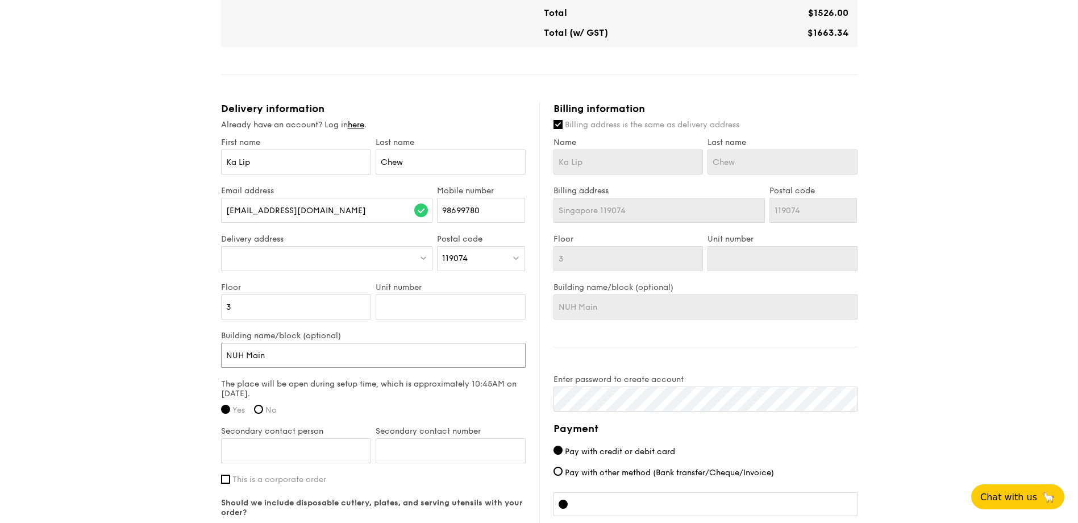
type input "NUH Main B"
type input "NUH Main Bu"
type input "NUH Main Buil"
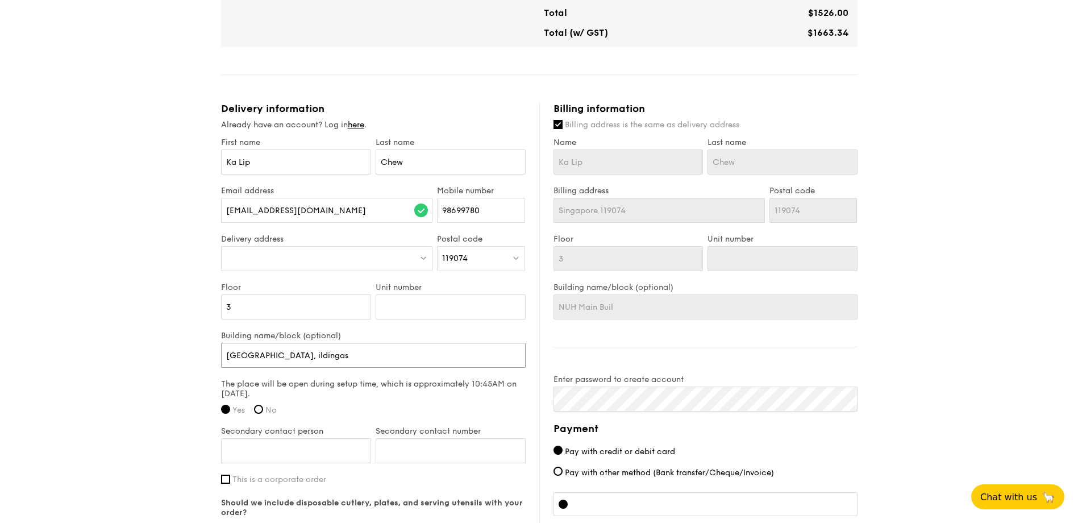
type input "[GEOGRAPHIC_DATA]"
click at [311, 356] on input "[GEOGRAPHIC_DATA]" at bounding box center [373, 355] width 305 height 25
click at [329, 364] on input "[GEOGRAPHIC_DATA]" at bounding box center [373, 355] width 305 height 25
click at [215, 351] on div "1 - Select menu 2 - Select items 3 - Check out Classic Buffet $21.80 /guest ($2…" at bounding box center [539, 55] width 655 height 1246
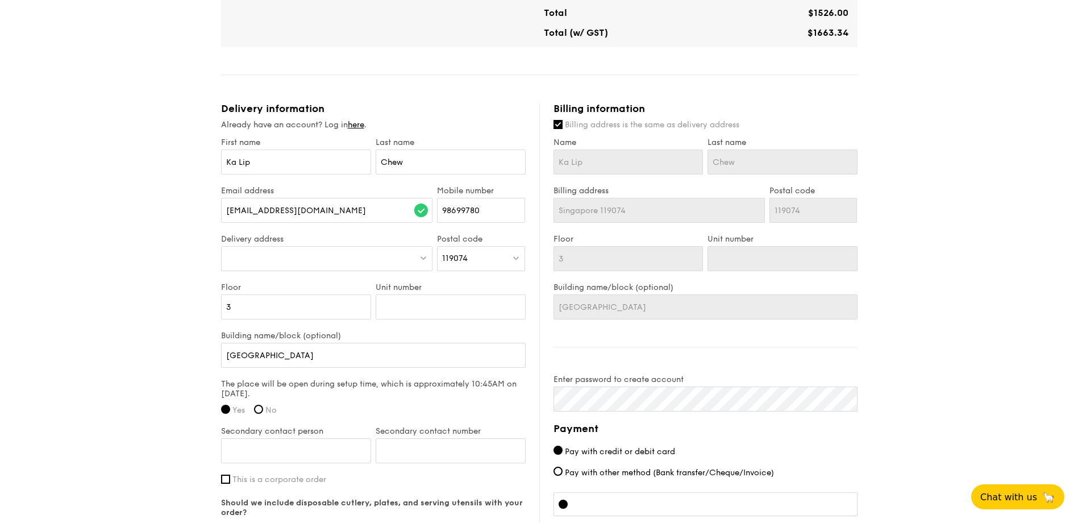
click at [329, 263] on div at bounding box center [327, 258] width 212 height 25
click at [168, 296] on div "1 - Select menu 2 - Select items 3 - Check out Classic Buffet $21.80 /guest ($2…" at bounding box center [539, 55] width 1078 height 1246
click at [259, 246] on div at bounding box center [327, 258] width 212 height 25
click at [526, 234] on div "Postal code 119074" at bounding box center [481, 258] width 93 height 48
click at [513, 253] on img at bounding box center [516, 257] width 8 height 9
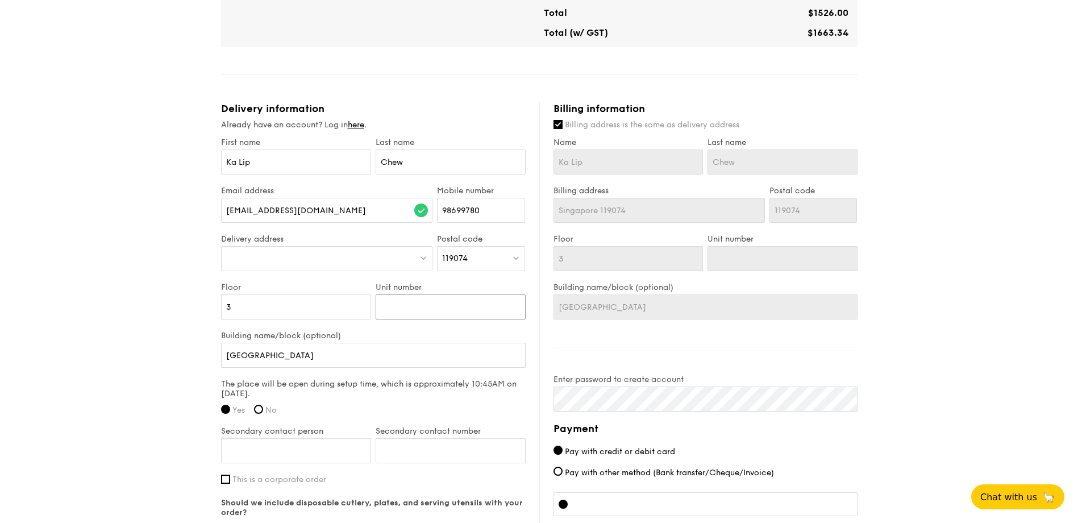
click at [444, 294] on input "Unit number" at bounding box center [451, 306] width 150 height 25
click at [322, 294] on input "3" at bounding box center [296, 306] width 150 height 25
click at [336, 246] on div at bounding box center [327, 258] width 212 height 25
click at [446, 253] on span "119074" at bounding box center [455, 258] width 26 height 10
click at [496, 246] on div "119074" at bounding box center [481, 258] width 88 height 25
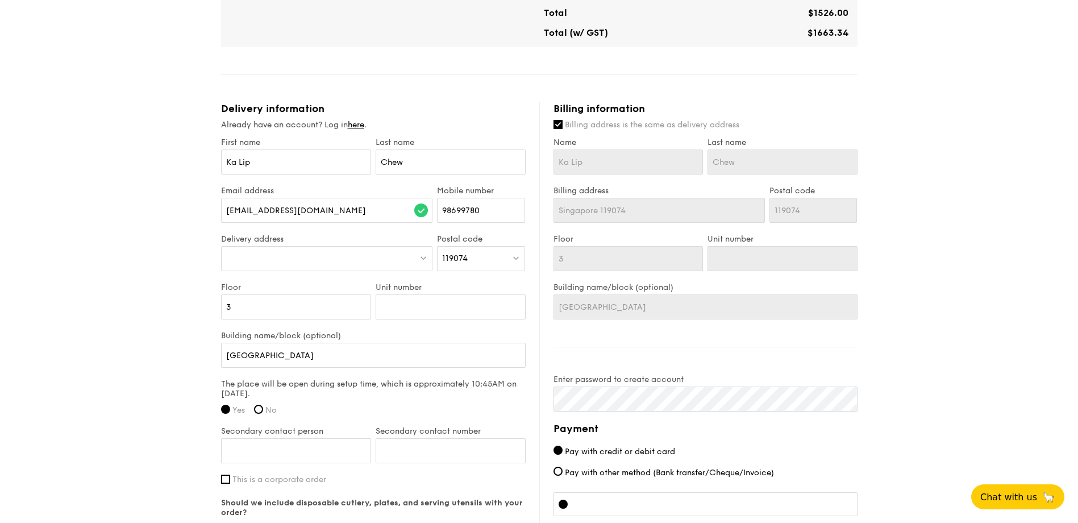
click at [290, 246] on div at bounding box center [327, 258] width 212 height 25
click at [295, 246] on div at bounding box center [327, 258] width 212 height 25
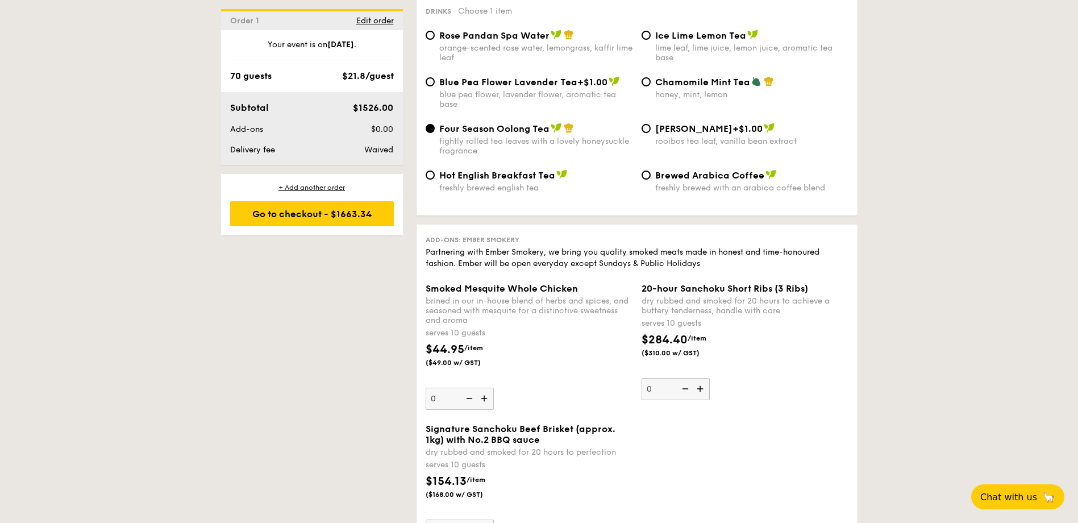
scroll to position [2217, 0]
click at [310, 213] on div "Go to checkout - $1663.34" at bounding box center [312, 213] width 164 height 25
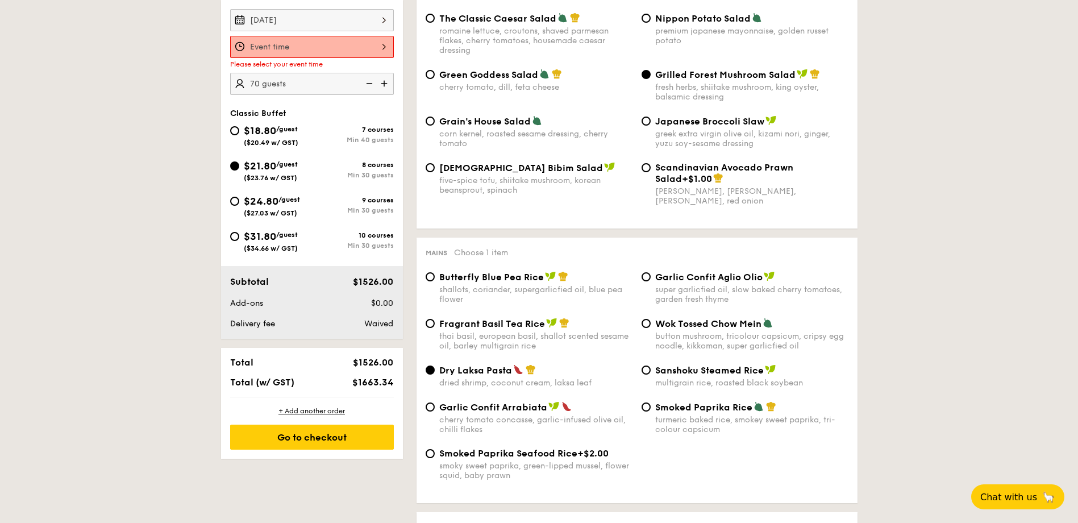
scroll to position [304, 0]
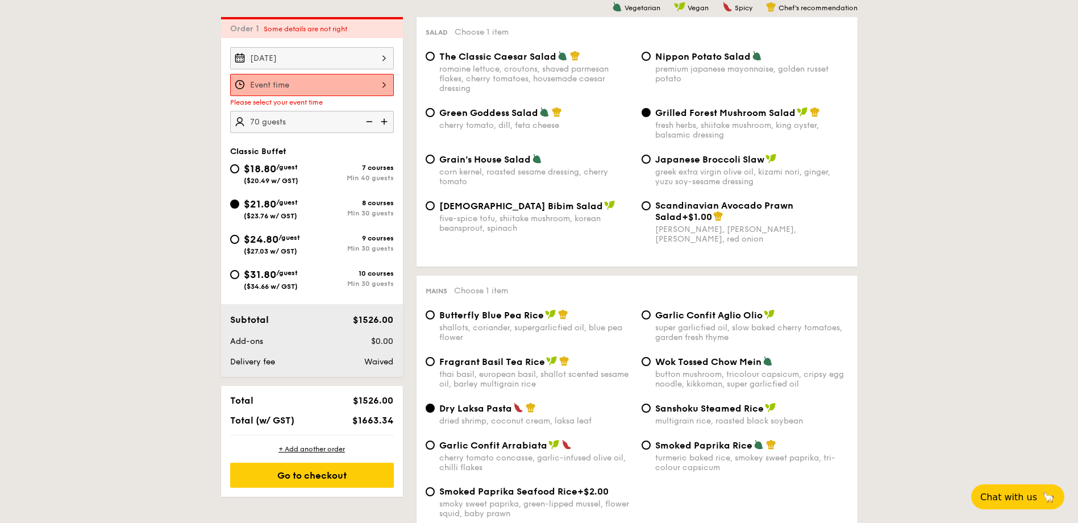
click at [334, 83] on input "Smoked Mesquite Whole Chicken brined in our in-house blend of herbs and spices,…" at bounding box center [312, 85] width 164 height 22
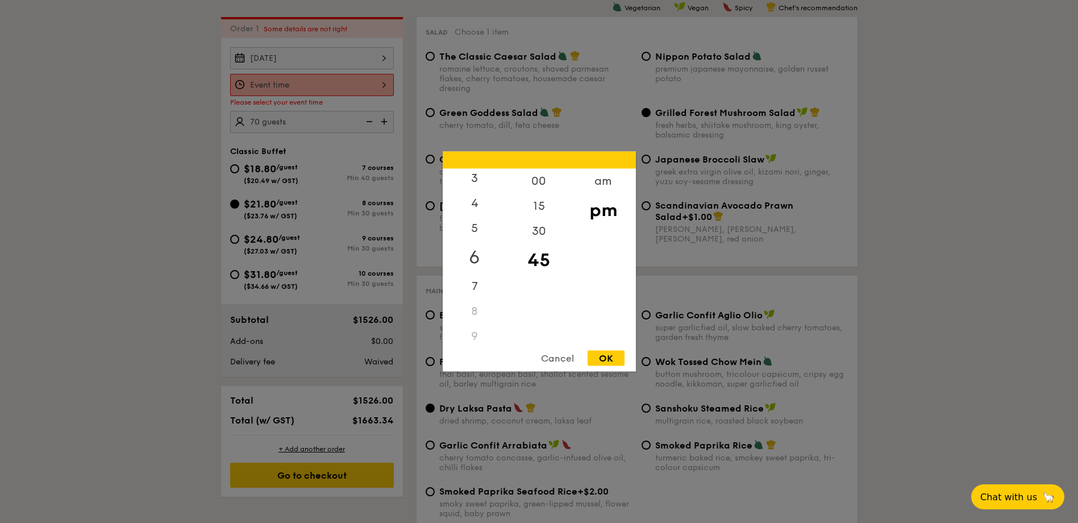
scroll to position [135, 0]
click at [477, 322] on div "11" at bounding box center [475, 329] width 64 height 25
click at [612, 180] on div "am" at bounding box center [603, 185] width 64 height 33
click at [473, 333] on div "11" at bounding box center [475, 333] width 64 height 33
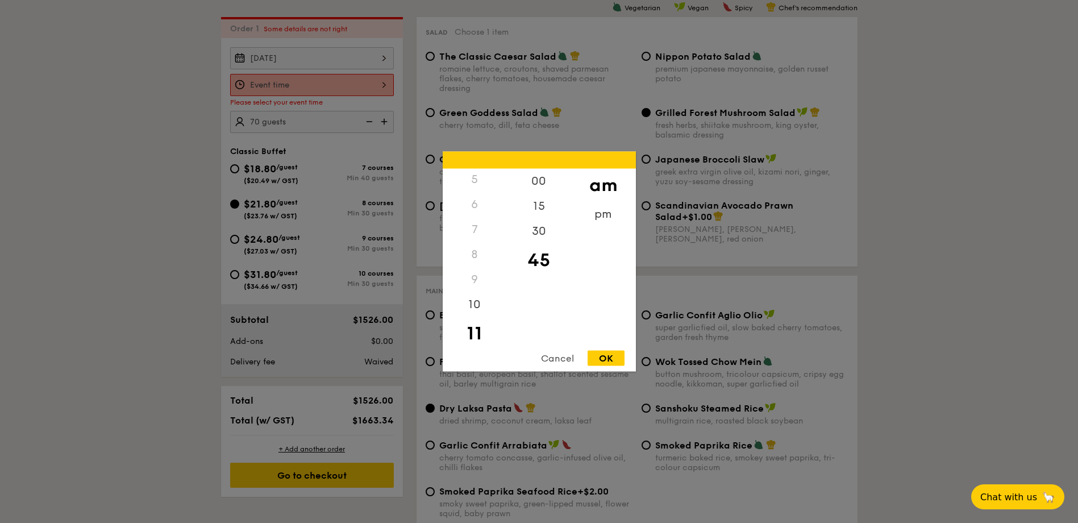
click at [613, 364] on div "OK" at bounding box center [606, 358] width 37 height 15
type input "11:45AM"
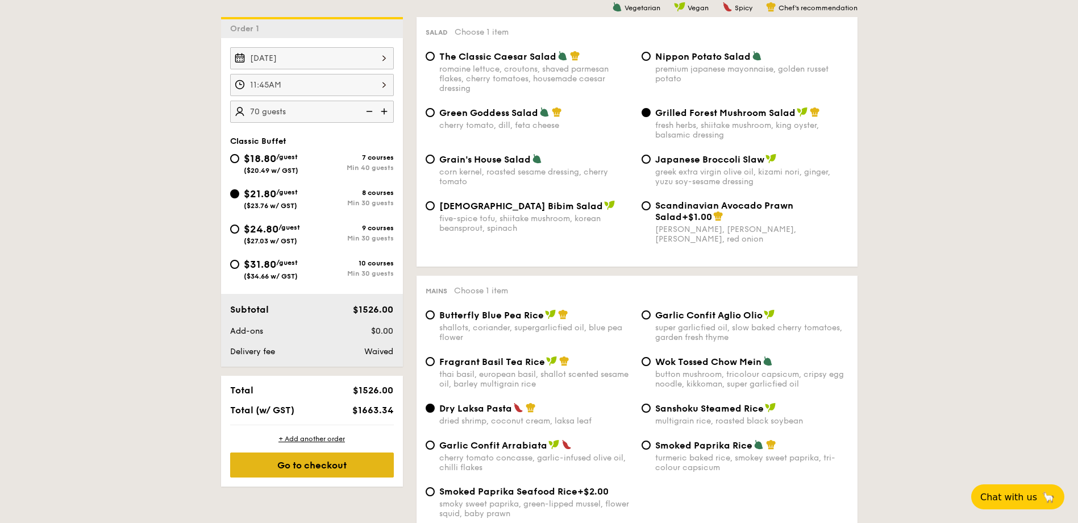
click at [323, 468] on div "Go to checkout" at bounding box center [312, 464] width 164 height 25
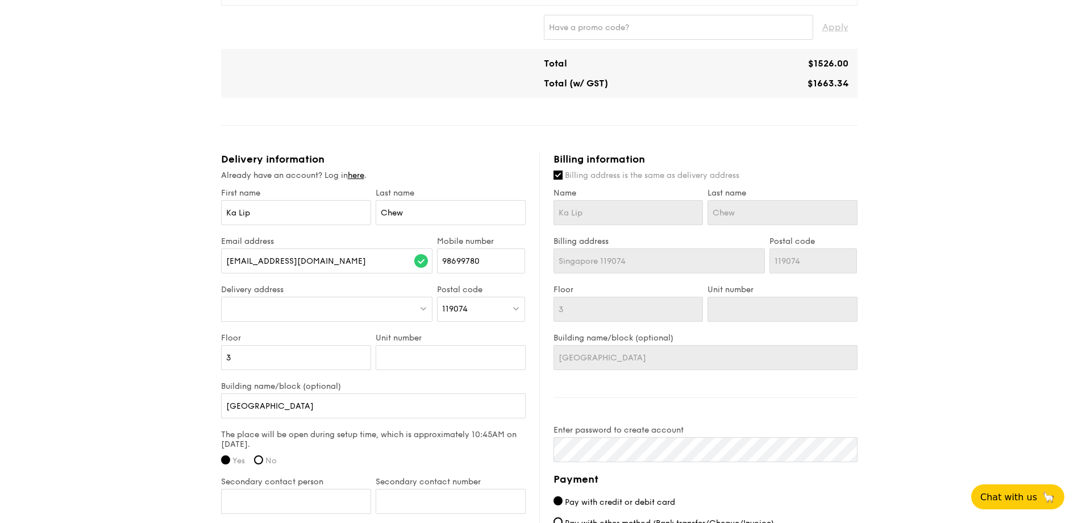
scroll to position [568, 0]
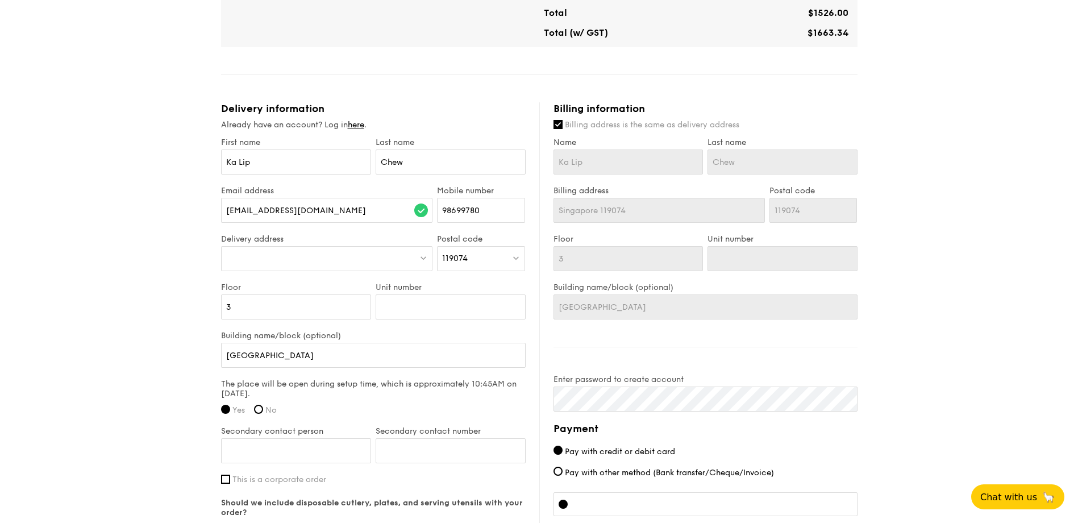
drag, startPoint x: 271, startPoint y: 268, endPoint x: 268, endPoint y: 260, distance: 8.4
click at [268, 260] on div at bounding box center [327, 258] width 212 height 25
type input "National U"
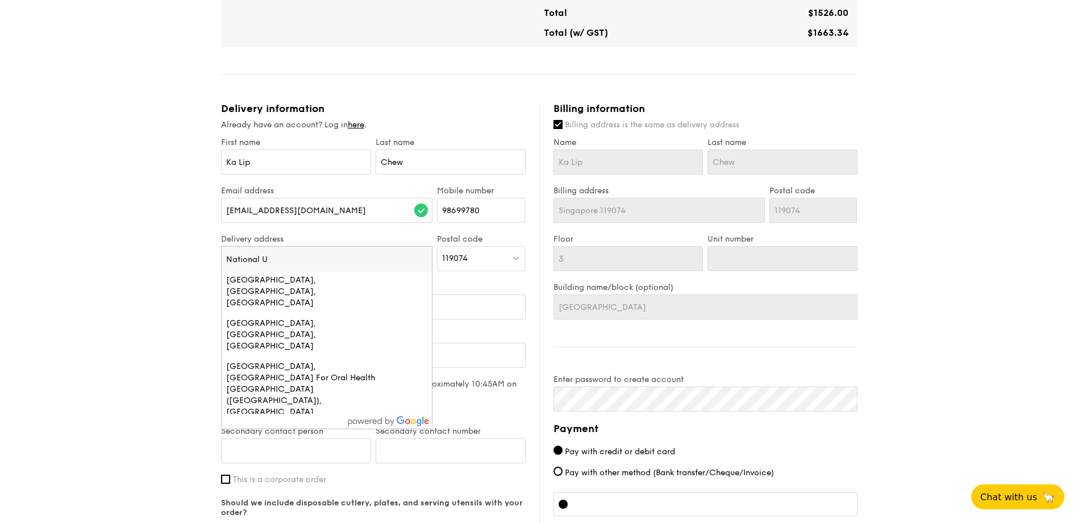
scroll to position [0, 0]
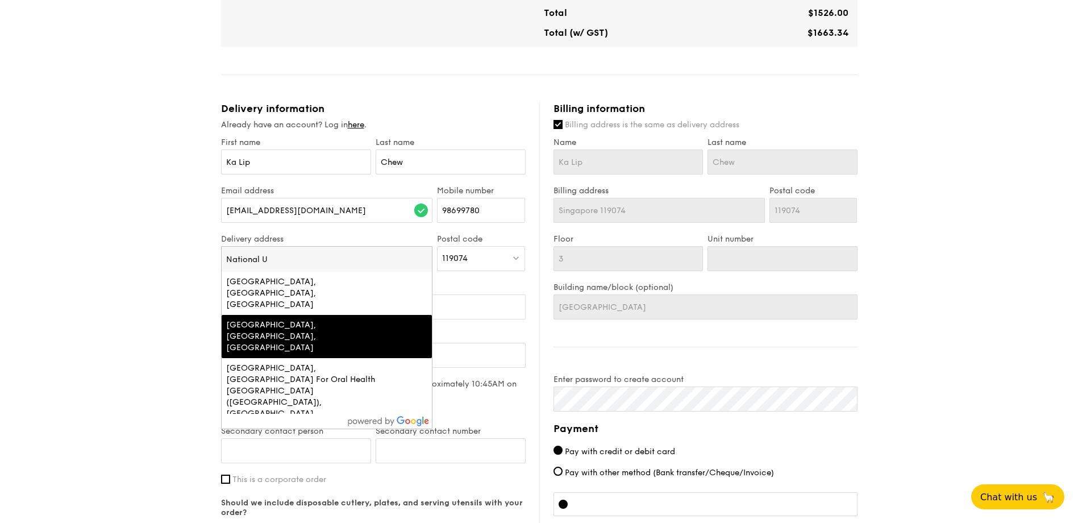
click at [295, 323] on div "[GEOGRAPHIC_DATA], [GEOGRAPHIC_DATA], [GEOGRAPHIC_DATA]" at bounding box center [301, 336] width 151 height 34
type input "[STREET_ADDRESS]"
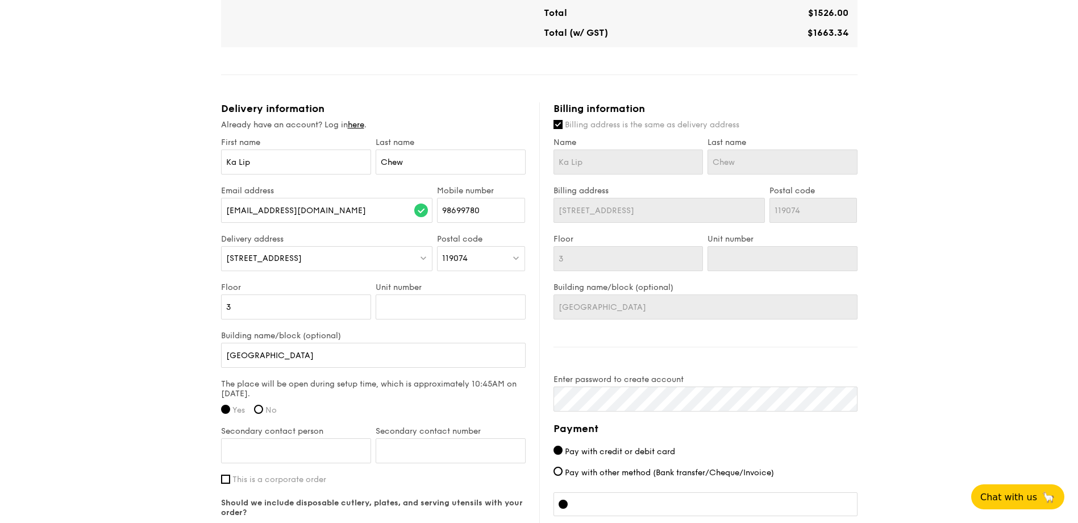
click at [138, 293] on div "1 - Select menu 2 - Select items 3 - Check out Classic Buffet $21.80 /guest ($2…" at bounding box center [539, 55] width 1078 height 1246
click at [296, 310] on input "3" at bounding box center [296, 306] width 150 height 25
drag, startPoint x: 408, startPoint y: 354, endPoint x: 331, endPoint y: 353, distance: 76.7
click at [331, 353] on input "[GEOGRAPHIC_DATA]" at bounding box center [373, 355] width 305 height 25
type input "[GEOGRAPHIC_DATA],"
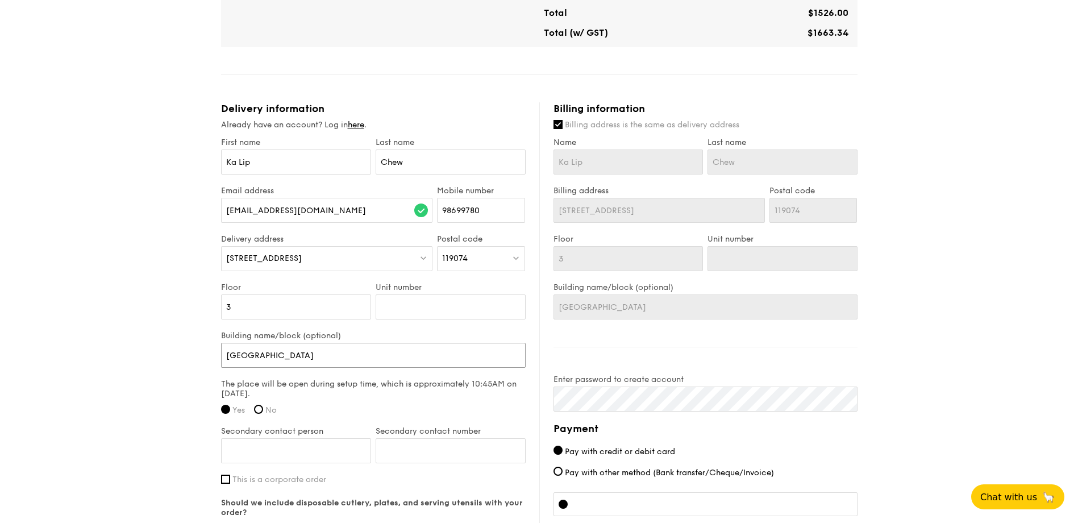
type input "[GEOGRAPHIC_DATA],"
type input "[GEOGRAPHIC_DATA] F"
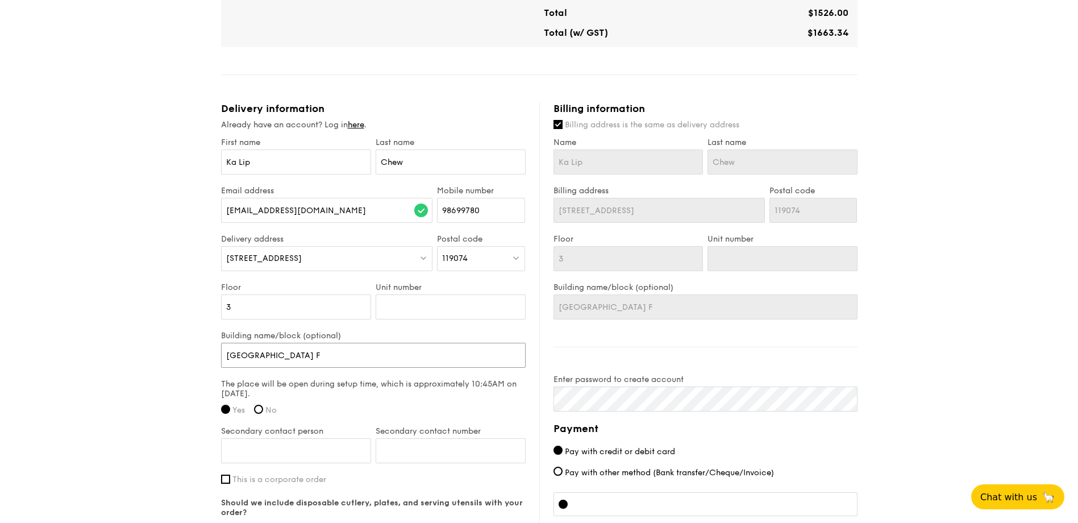
type input "[GEOGRAPHIC_DATA],"
type input "[GEOGRAPHIC_DATA], L"
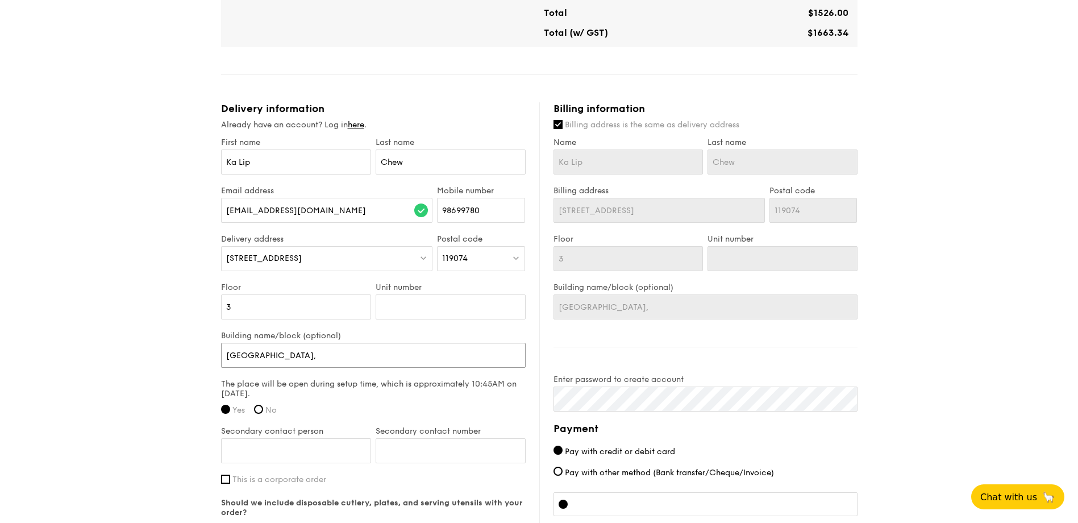
type input "[GEOGRAPHIC_DATA], L"
type input "[GEOGRAPHIC_DATA]"
click at [336, 356] on input "[GEOGRAPHIC_DATA]" at bounding box center [373, 355] width 305 height 25
click at [364, 361] on input "[GEOGRAPHIC_DATA]" at bounding box center [373, 355] width 305 height 25
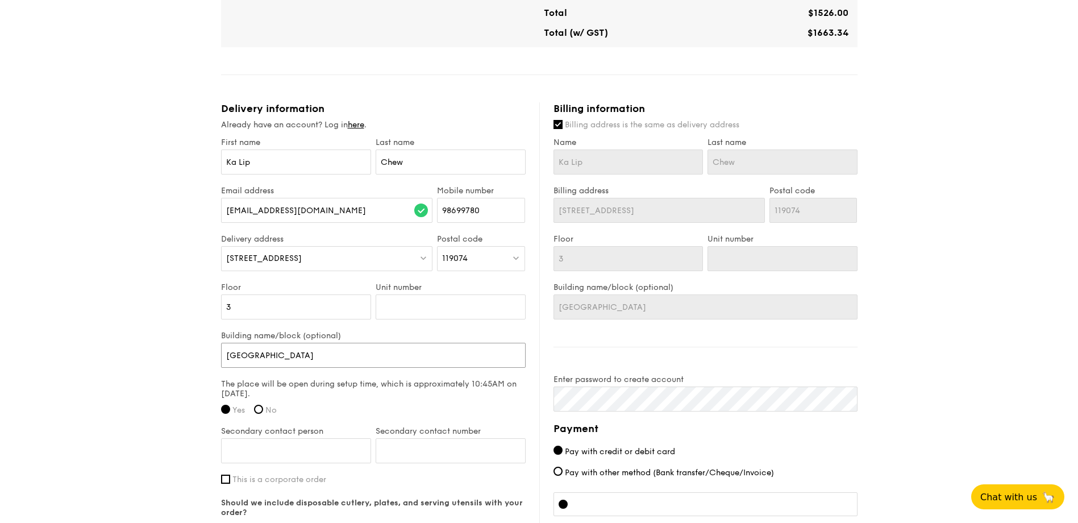
click at [222, 360] on input "[GEOGRAPHIC_DATA]" at bounding box center [373, 355] width 305 height 25
click at [374, 343] on input "[GEOGRAPHIC_DATA]" at bounding box center [373, 355] width 305 height 25
type input "[GEOGRAPHIC_DATA]"
click at [292, 522] on strong "include" at bounding box center [290, 529] width 30 height 10
click at [230, 522] on input "Yes, please include all disposables." at bounding box center [225, 527] width 9 height 9
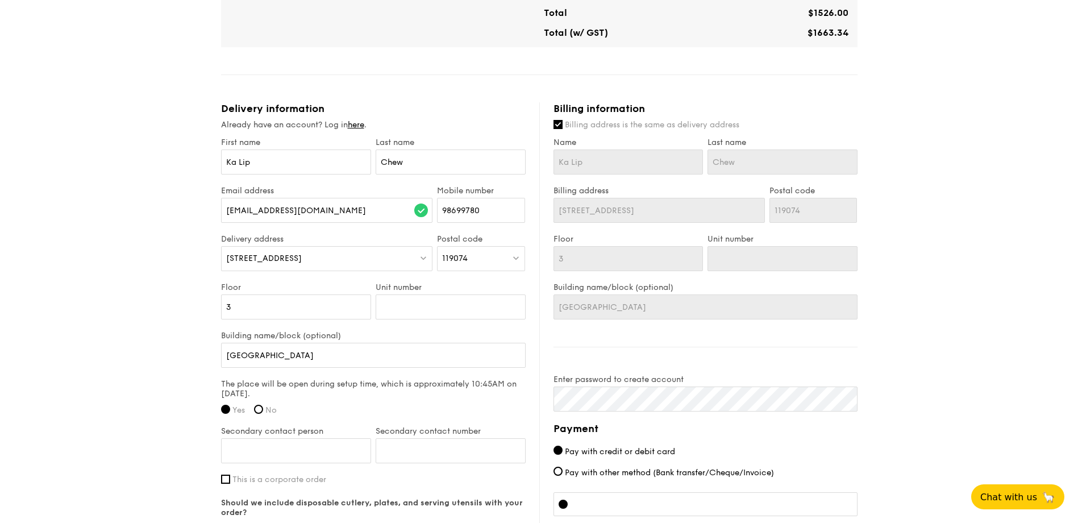
radio input "true"
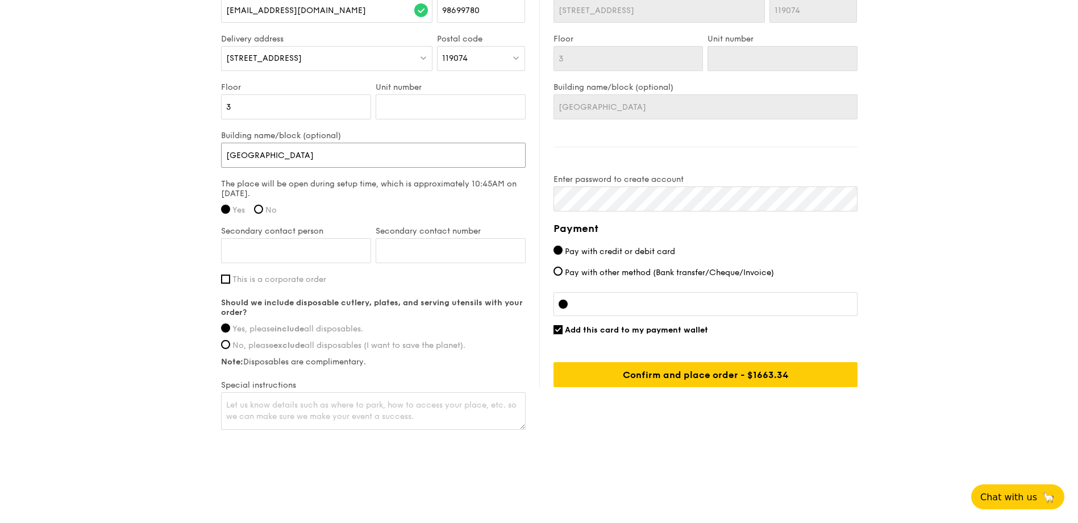
click at [339, 155] on input "[GEOGRAPHIC_DATA]" at bounding box center [373, 155] width 305 height 25
click at [361, 155] on input "[GEOGRAPHIC_DATA]" at bounding box center [373, 155] width 305 height 25
type input "[GEOGRAPHIC_DATA]"
type input "[GEOGRAPHIC_DATA], Level"
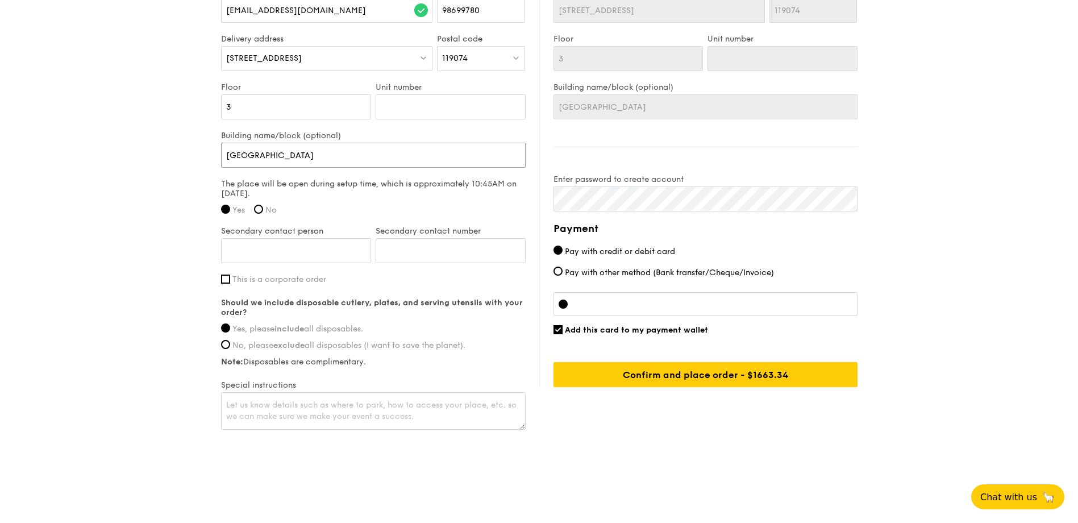
type input "[GEOGRAPHIC_DATA], Level"
type input "[GEOGRAPHIC_DATA] F, Level 3"
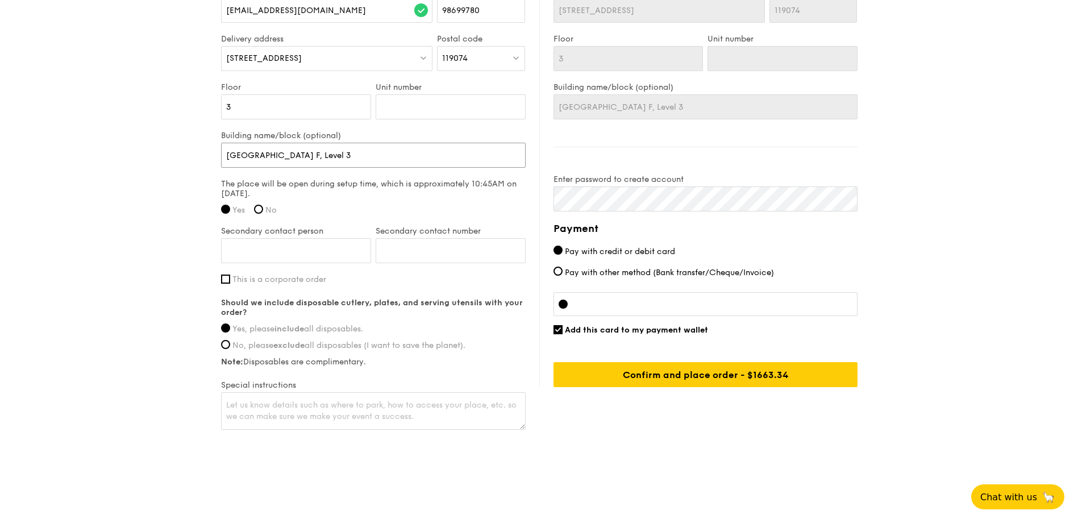
type input "[STREET_ADDRESS],"
type input "[GEOGRAPHIC_DATA], Level 3, D"
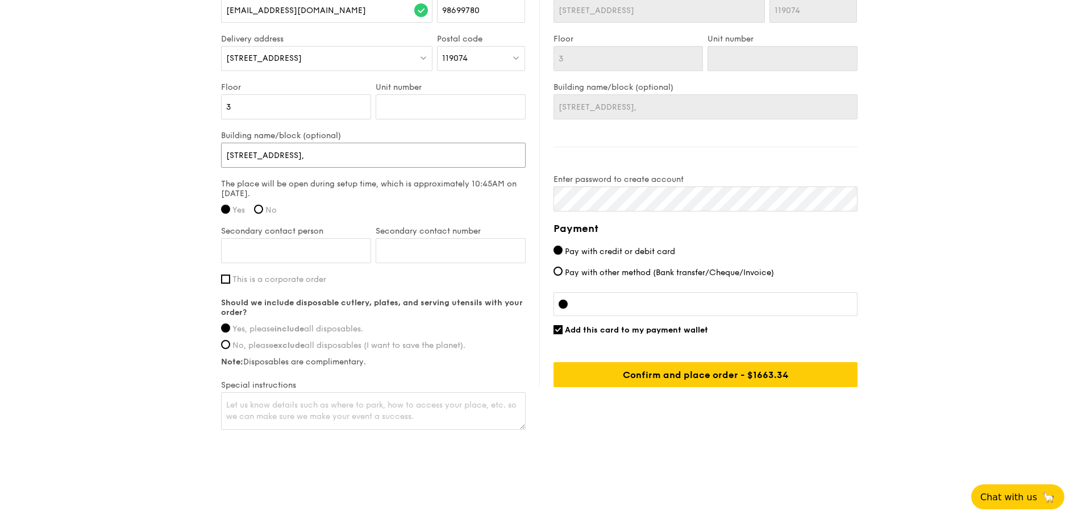
type input "[GEOGRAPHIC_DATA], Level 3, D"
type input "[GEOGRAPHIC_DATA], De"
type input "[GEOGRAPHIC_DATA], Dep"
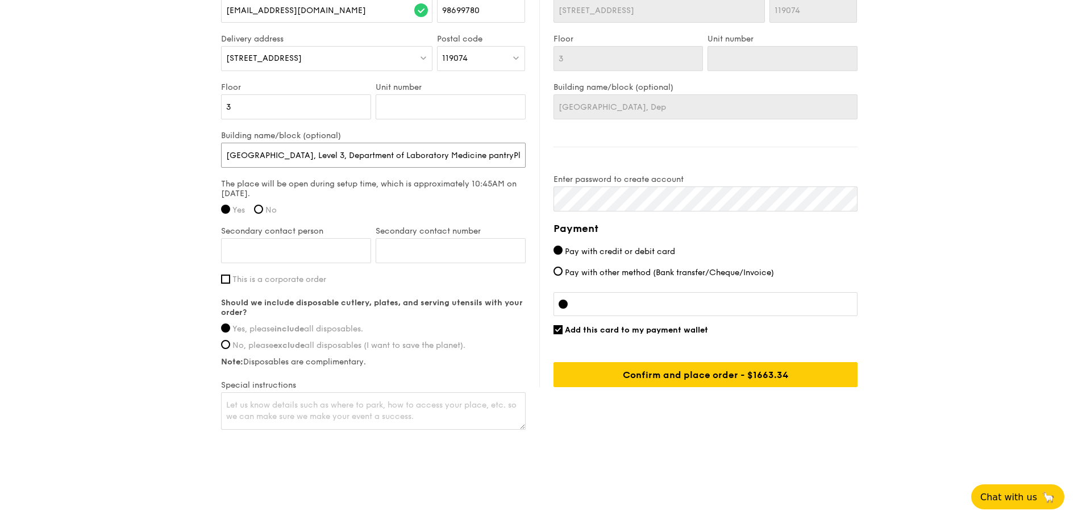
type input "[GEOGRAPHIC_DATA], Level 3, Department of Laboratory Medicine pantryPlease go t…"
click at [337, 422] on textarea at bounding box center [373, 411] width 305 height 38
click at [310, 406] on textarea at bounding box center [373, 411] width 305 height 38
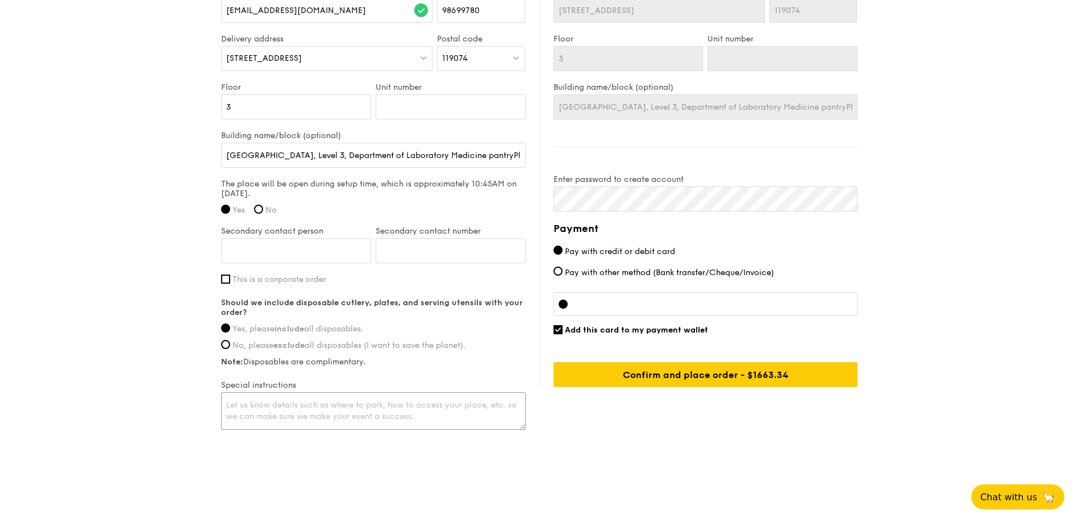
click at [363, 407] on textarea at bounding box center [373, 411] width 305 height 38
click at [393, 168] on input "[GEOGRAPHIC_DATA], Level 3, Department of Laboratory Medicine pantryPlease go t…" at bounding box center [373, 155] width 305 height 25
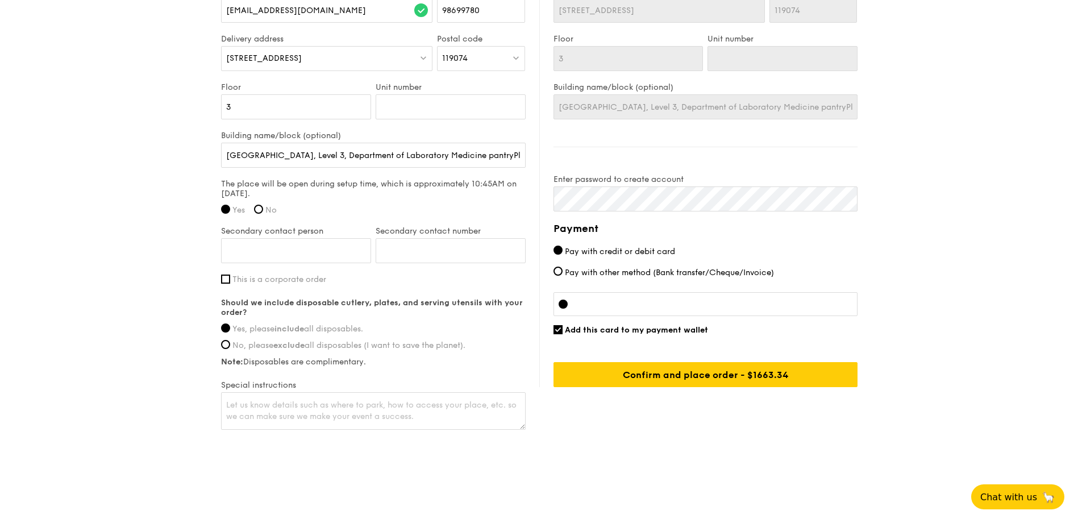
click at [501, 143] on div "Delivery information Already have an account? Log in here . First name [PERSON_…" at bounding box center [380, 167] width 318 height 530
click at [380, 222] on div "The place will be open during setup time, which is approximately 10:45AM on [DA…" at bounding box center [373, 200] width 305 height 43
click at [284, 411] on textarea at bounding box center [373, 411] width 305 height 38
click at [394, 418] on textarea at bounding box center [373, 411] width 305 height 38
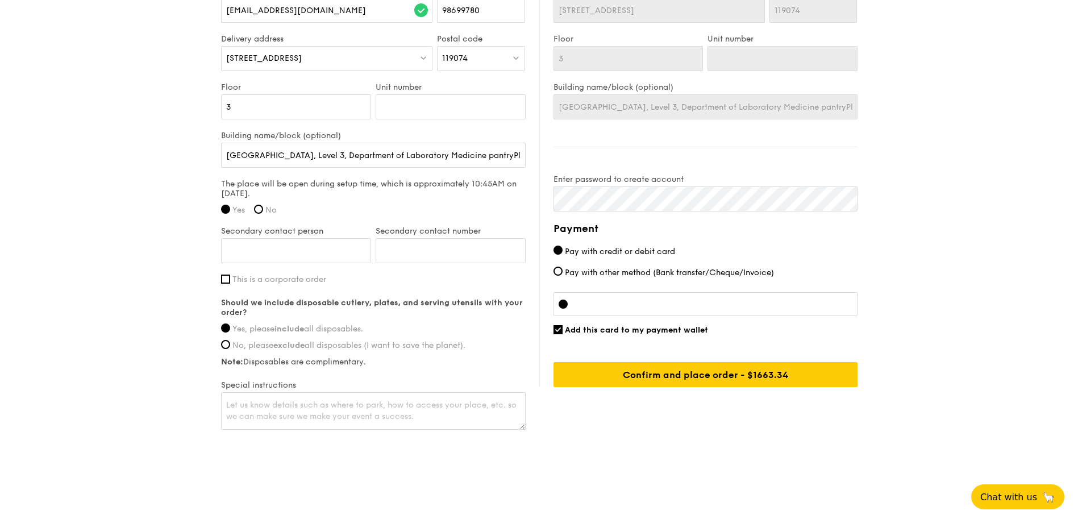
click at [397, 408] on textarea at bounding box center [373, 411] width 305 height 38
click at [403, 415] on textarea at bounding box center [373, 411] width 305 height 38
click at [361, 423] on textarea at bounding box center [373, 411] width 305 height 38
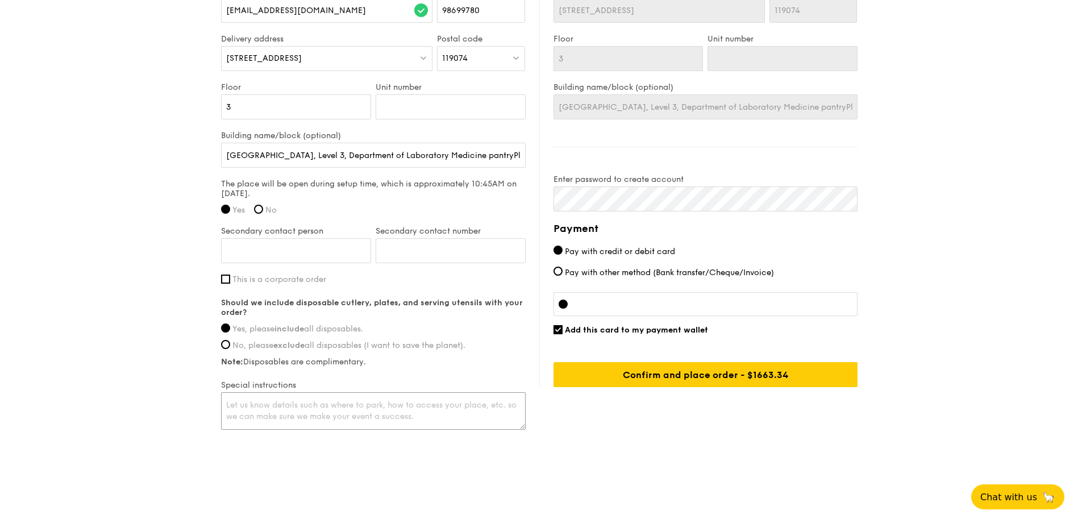
type textarea "N"
click at [356, 423] on textarea "Please Please go Lim902523523434" at bounding box center [373, 411] width 305 height 38
type textarea "Please Please go Lim902523523434"
click at [271, 247] on input "Secondary contact person" at bounding box center [296, 250] width 150 height 25
click at [392, 232] on label "Secondary contact number" at bounding box center [451, 231] width 150 height 10
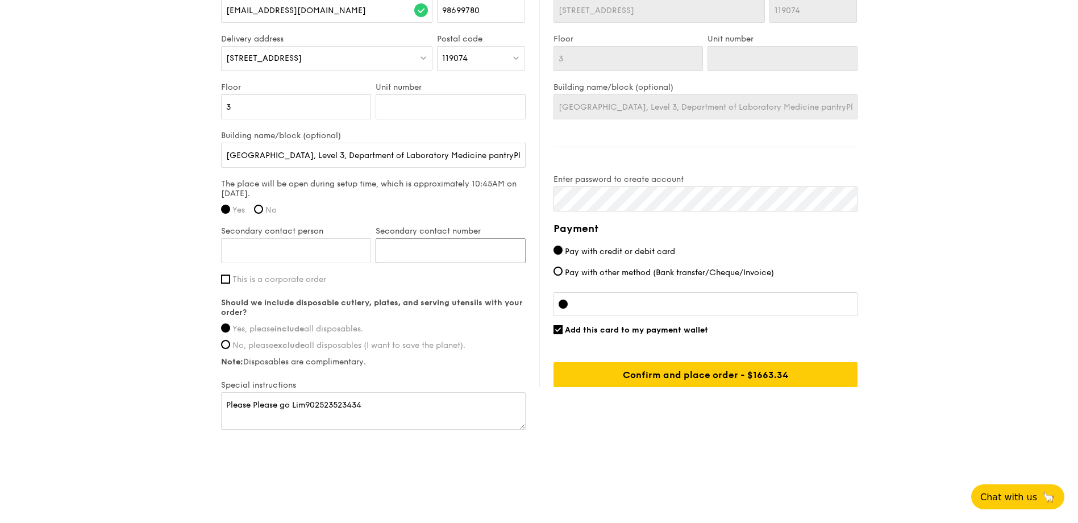
click at [392, 238] on input "Secondary contact number" at bounding box center [451, 250] width 150 height 25
click at [397, 246] on input "Secondary contact number" at bounding box center [451, 250] width 150 height 25
click at [562, 144] on div "Billing information Billing address is the same as delivery address Name Ka Lip…" at bounding box center [698, 144] width 318 height 485
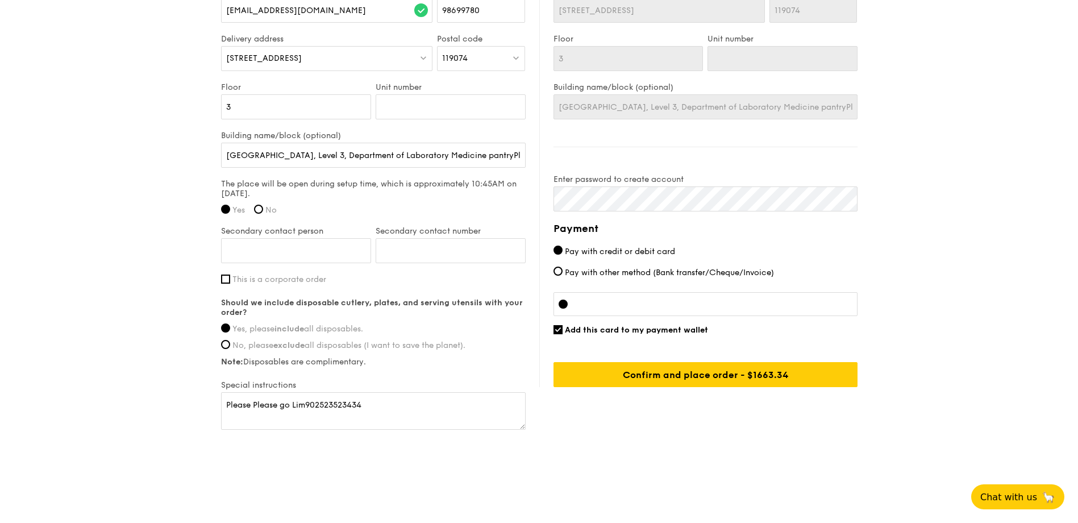
checkbox input "true"
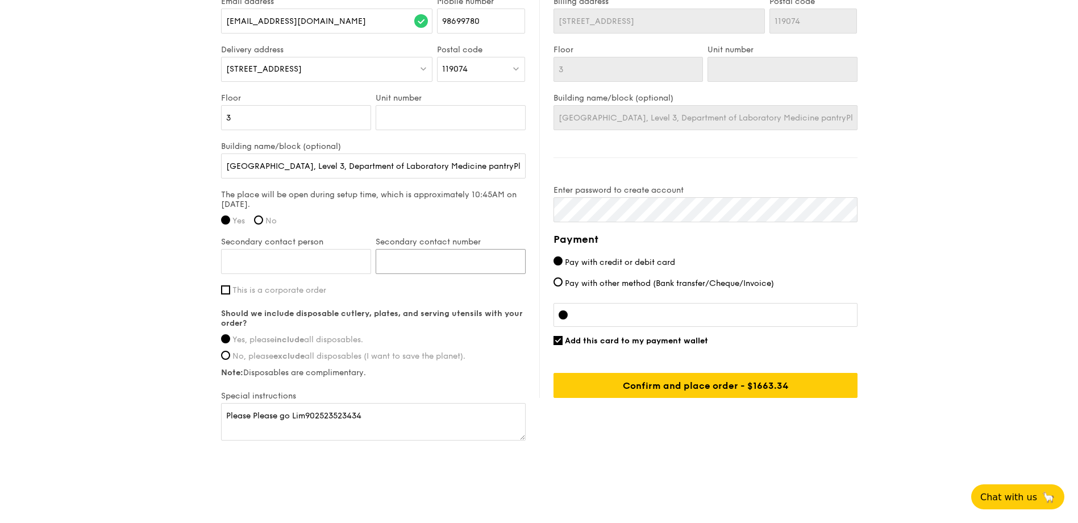
click at [413, 263] on input "Secondary contact number" at bounding box center [451, 261] width 150 height 25
type input "90259979"
click at [306, 260] on input "Secondary contact person" at bounding box center [296, 261] width 150 height 25
type input "[PERSON_NAME] [PERSON_NAME]"
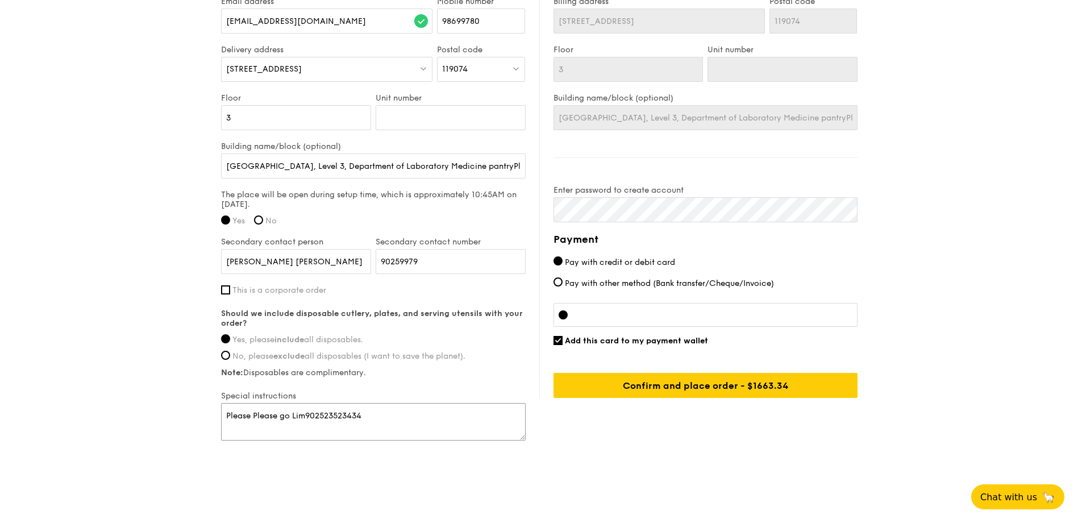
drag, startPoint x: 253, startPoint y: 415, endPoint x: 405, endPoint y: 415, distance: 152.3
click at [409, 414] on textarea "Please Please go Lim902523523434" at bounding box center [373, 422] width 305 height 38
type textarea "Please go to loading bay abasement at [GEOGRAPHIC_DATA] ([GEOGRAPHIC_DATA] for …"
click at [458, 384] on div "First name [PERSON_NAME] Last name [PERSON_NAME] Email address [EMAIL_ADDRESS][…" at bounding box center [373, 195] width 305 height 494
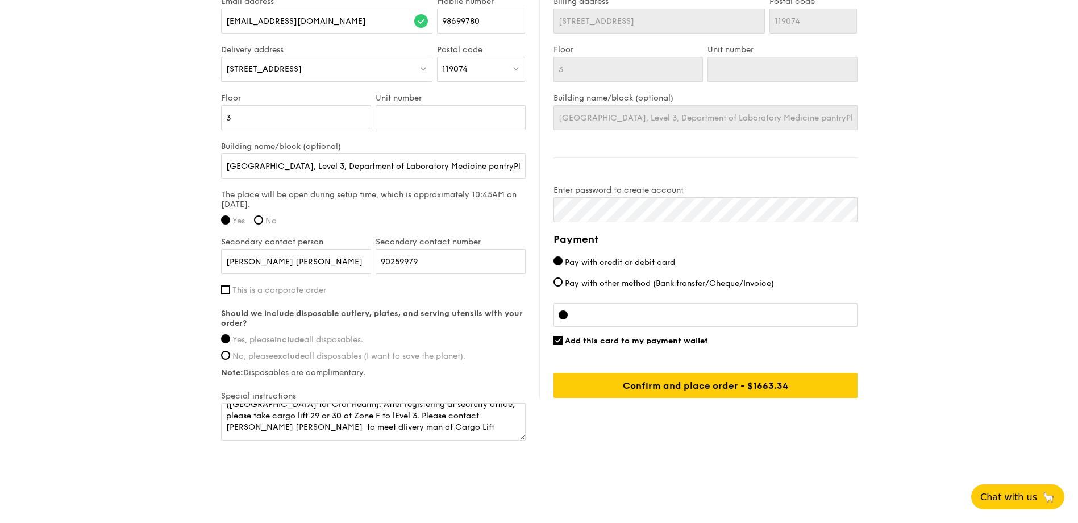
click at [438, 388] on div "First name [PERSON_NAME] Last name [PERSON_NAME] Email address [EMAIL_ADDRESS][…" at bounding box center [373, 195] width 305 height 494
click at [314, 353] on span "No, please exclude all disposables (I want to save the planet)." at bounding box center [348, 356] width 233 height 10
click at [230, 353] on input "No, please exclude all disposables (I want to save the planet)." at bounding box center [225, 355] width 9 height 9
radio input "true"
click at [313, 338] on span "Yes, please include all disposables." at bounding box center [297, 340] width 131 height 10
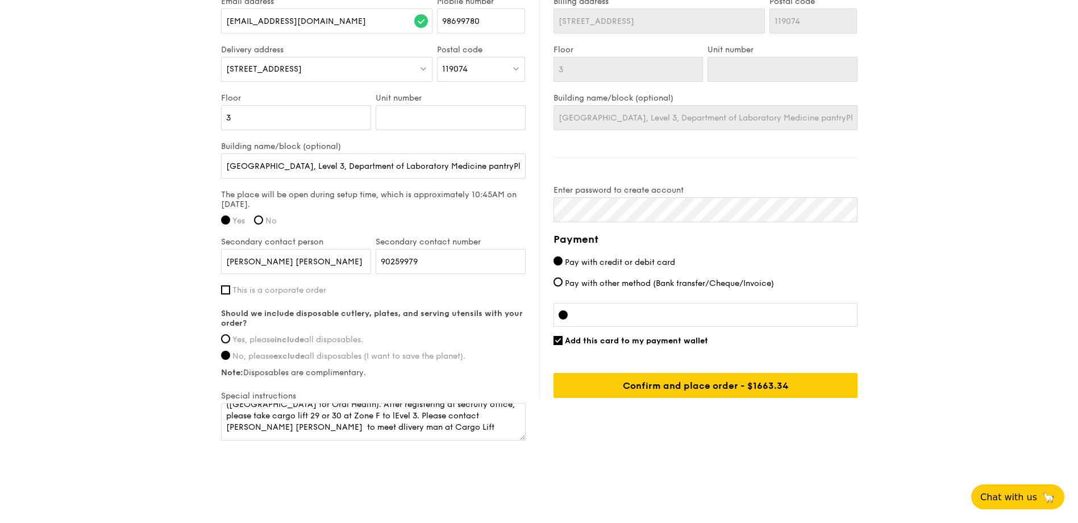
click at [230, 338] on input "Yes, please include all disposables." at bounding box center [225, 338] width 9 height 9
radio input "true"
click at [229, 356] on input "No, please exclude all disposables (I want to save the planet)." at bounding box center [225, 355] width 9 height 9
radio input "true"
click at [228, 340] on input "Yes, please include all disposables." at bounding box center [225, 338] width 9 height 9
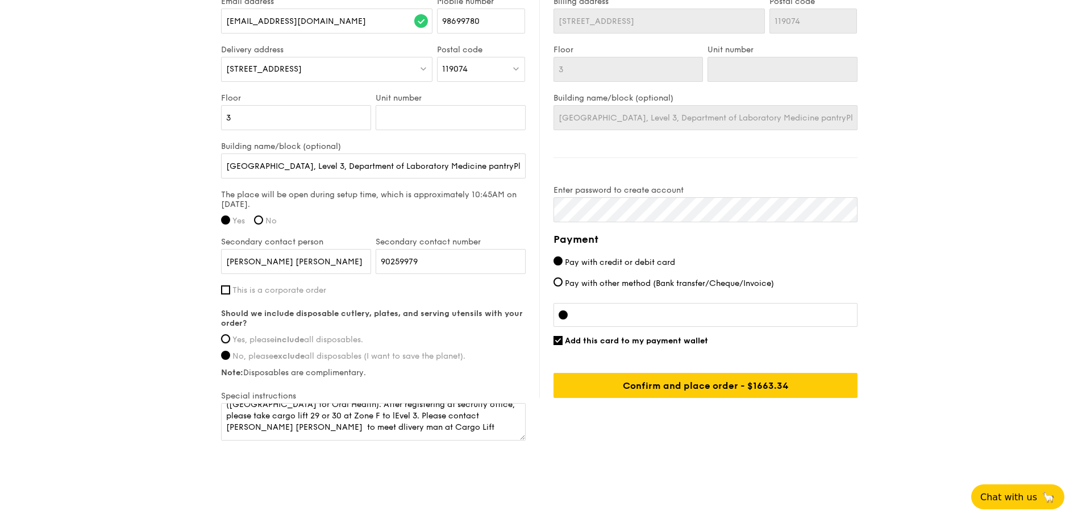
radio input "true"
radio input "false"
drag, startPoint x: 523, startPoint y: 437, endPoint x: 541, endPoint y: 487, distance: 53.6
click at [526, 440] on textarea "Please go to loading bay abasement at [GEOGRAPHIC_DATA] ([GEOGRAPHIC_DATA] for …" at bounding box center [373, 422] width 305 height 38
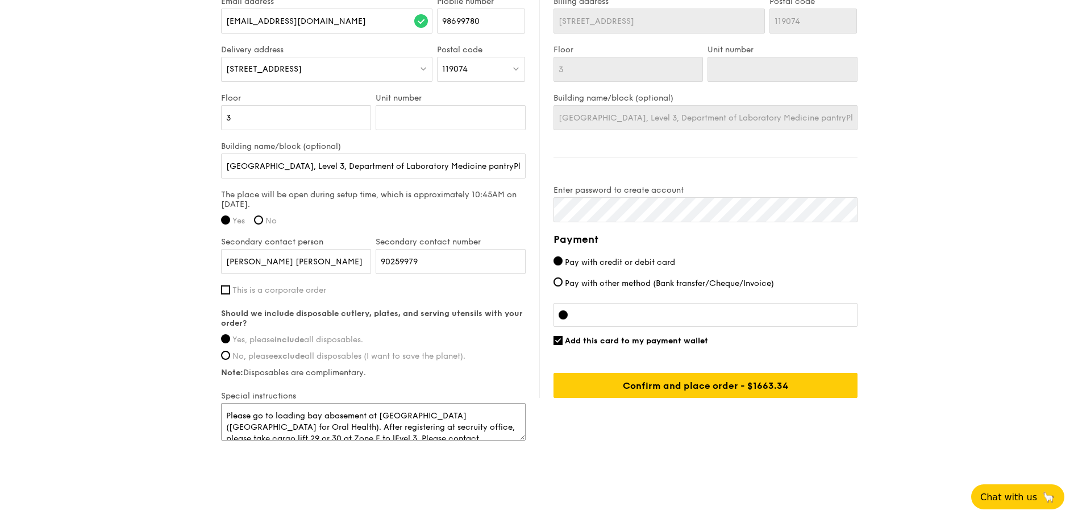
scroll to position [15, 0]
click at [381, 438] on textarea "Please go to loading bay abasement at [GEOGRAPHIC_DATA] ([GEOGRAPHIC_DATA] for …" at bounding box center [373, 422] width 305 height 38
click at [369, 427] on textarea "Please go to loading bay abasement at [GEOGRAPHIC_DATA] ([GEOGRAPHIC_DATA] for …" at bounding box center [373, 422] width 305 height 38
drag, startPoint x: 367, startPoint y: 427, endPoint x: 383, endPoint y: 427, distance: 15.9
click at [383, 427] on textarea "Please go to loading bay abasement at [GEOGRAPHIC_DATA] ([GEOGRAPHIC_DATA] for …" at bounding box center [373, 422] width 305 height 38
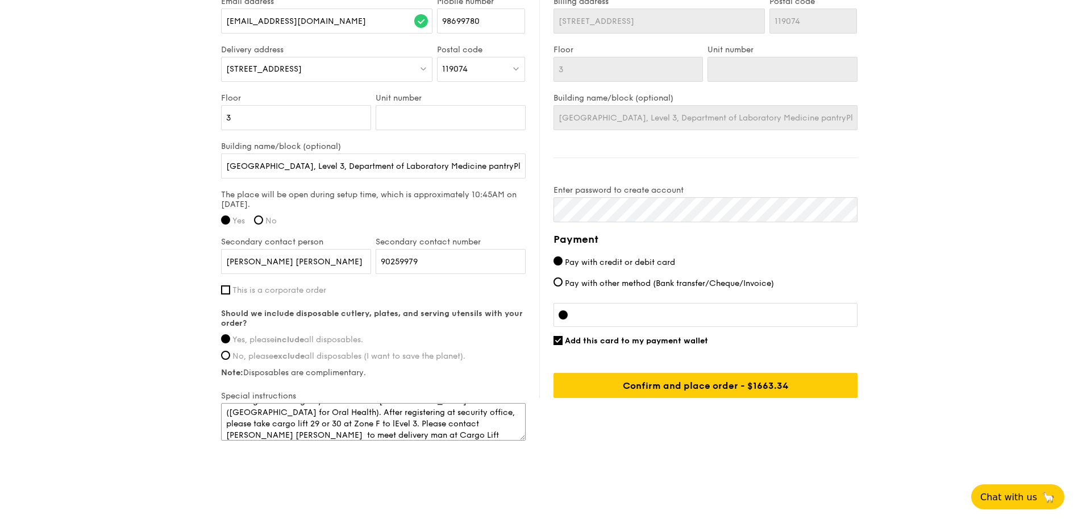
click at [327, 416] on textarea "Please go to loading bay abasement at [GEOGRAPHIC_DATA] ([GEOGRAPHIC_DATA] for …" at bounding box center [373, 422] width 305 height 38
click at [381, 417] on textarea "Please go to loading bay at basement at [GEOGRAPHIC_DATA] ([GEOGRAPHIC_DATA]). …" at bounding box center [373, 422] width 305 height 38
click at [586, 443] on div "Delivery information Already have an account? Log in here . First name [PERSON_…" at bounding box center [539, 178] width 637 height 530
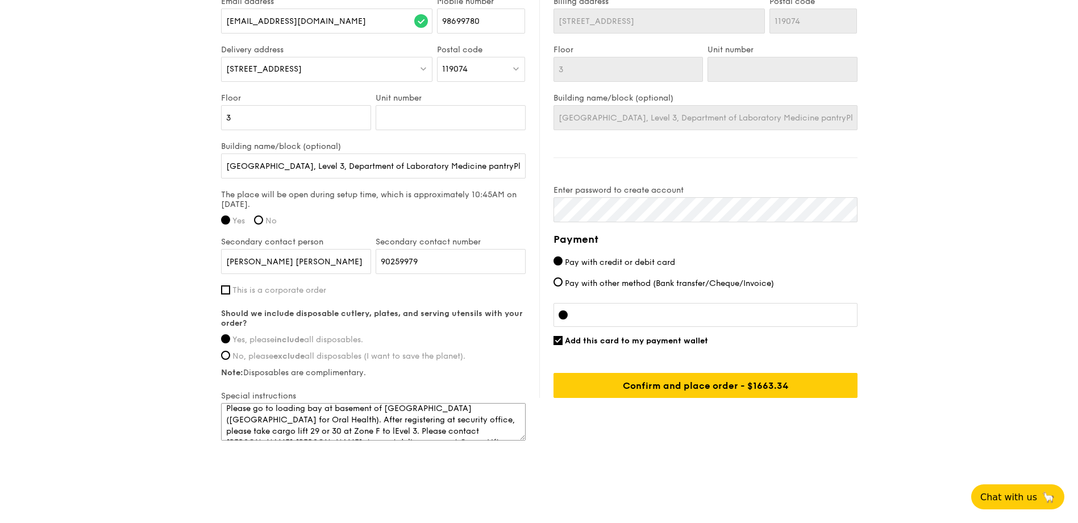
click at [268, 435] on textarea "Please go to loading bay at basement of [GEOGRAPHIC_DATA] ([GEOGRAPHIC_DATA] fo…" at bounding box center [373, 422] width 305 height 38
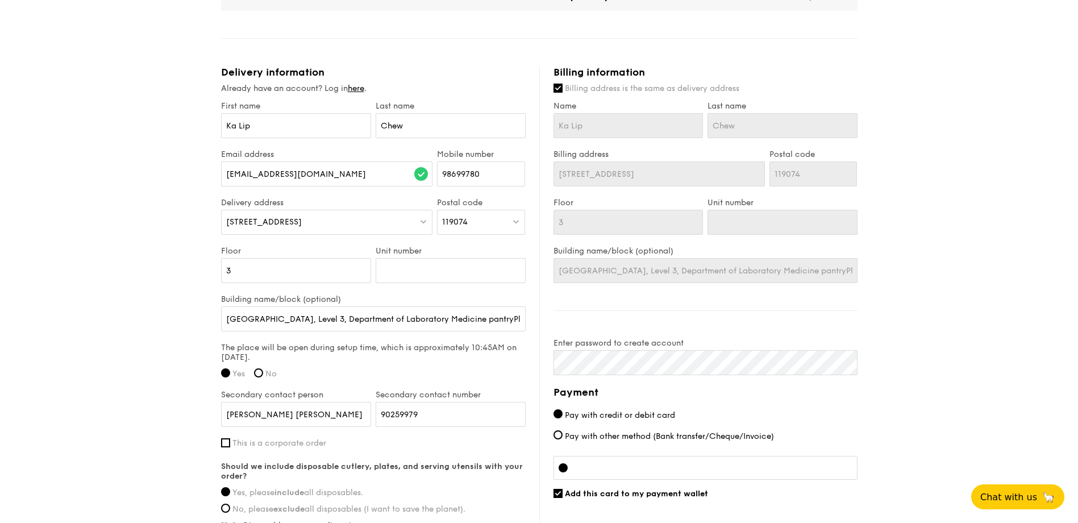
scroll to position [604, 0]
type textarea "Please go to loading bay at basement of [GEOGRAPHIC_DATA] ([GEOGRAPHIC_DATA] fo…"
click at [603, 90] on span "Billing address is the same as delivery address" at bounding box center [652, 89] width 174 height 10
click at [563, 90] on input "Billing address is the same as delivery address" at bounding box center [558, 88] width 9 height 9
checkbox input "false"
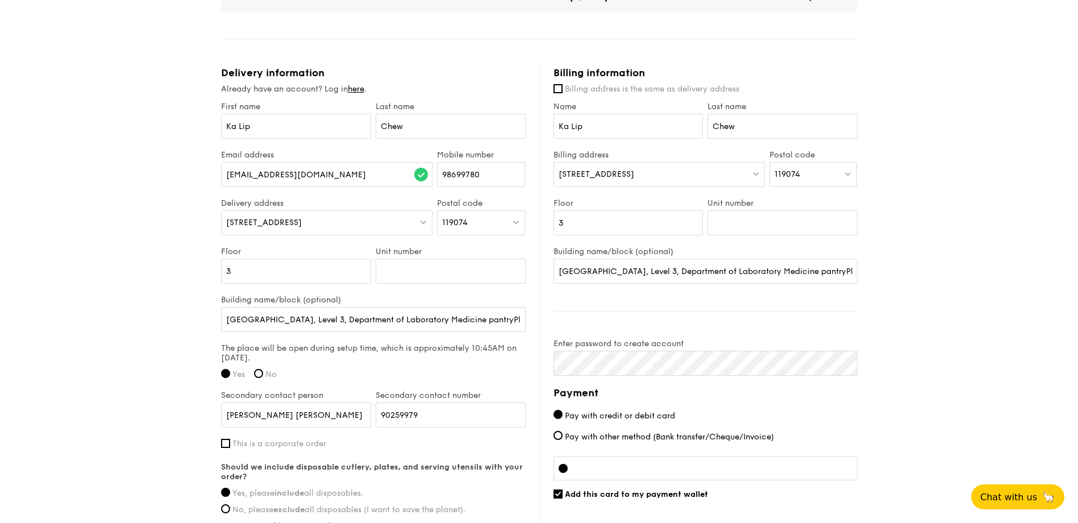
click at [667, 173] on div "[STREET_ADDRESS]" at bounding box center [659, 174] width 211 height 25
click at [835, 185] on div "119074" at bounding box center [814, 174] width 88 height 25
type input "109258"
click at [819, 202] on div "Singapore 109258" at bounding box center [804, 203] width 59 height 23
click at [656, 176] on div at bounding box center [659, 174] width 211 height 25
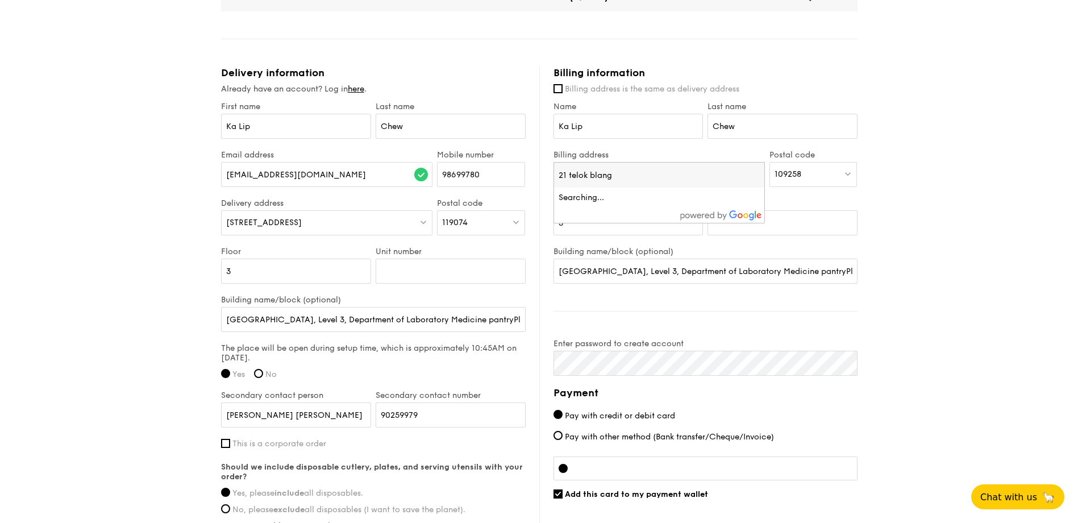
type input "21 telok blangh"
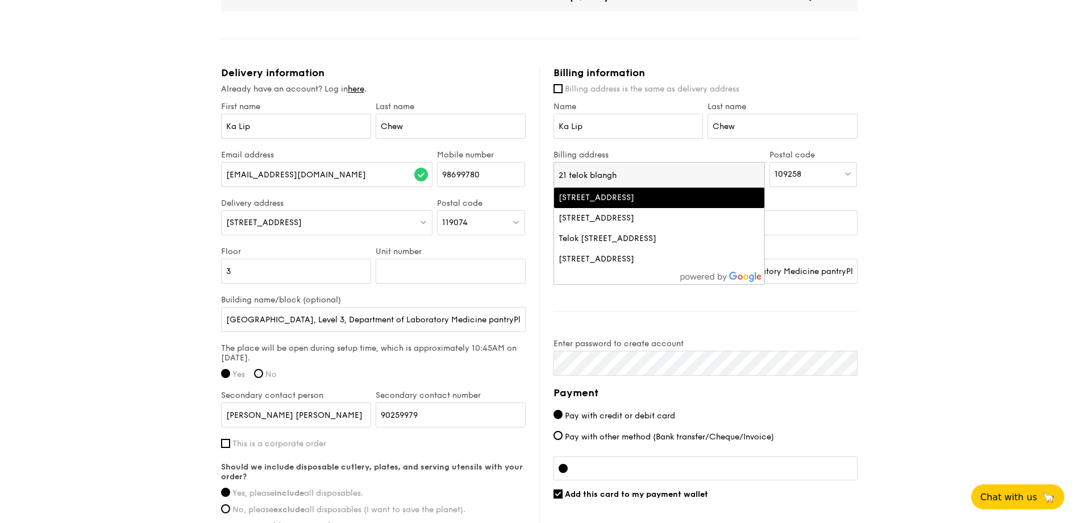
click at [677, 195] on div "[STREET_ADDRESS]" at bounding box center [634, 197] width 151 height 11
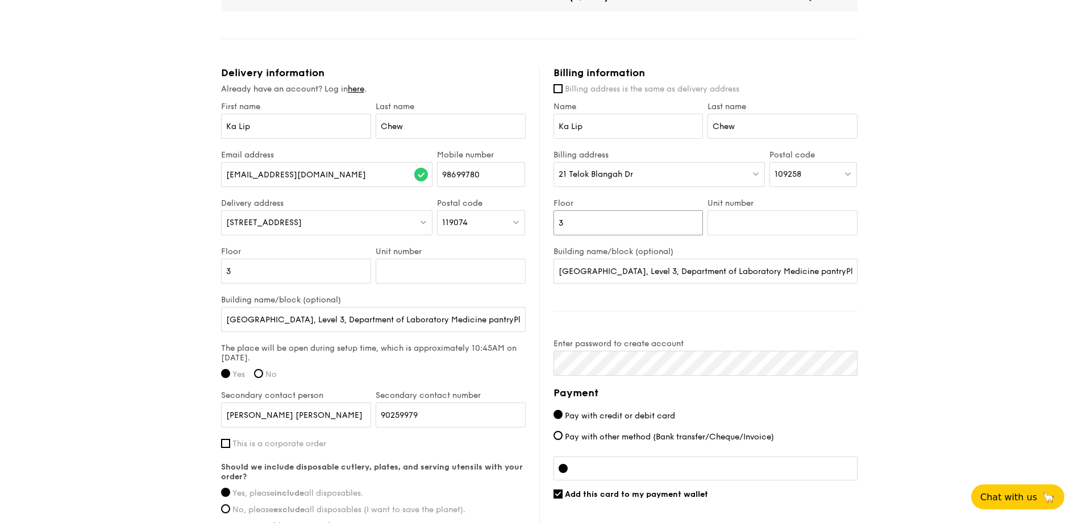
click at [658, 227] on input "3" at bounding box center [629, 222] width 150 height 25
drag, startPoint x: 658, startPoint y: 227, endPoint x: 525, endPoint y: 219, distance: 133.2
click at [525, 180] on div "Delivery information Already have an account? Log in here . First name [PERSON_…" at bounding box center [539, 331] width 637 height 530
type input "21"
click at [809, 227] on input "Unit number" at bounding box center [783, 222] width 150 height 25
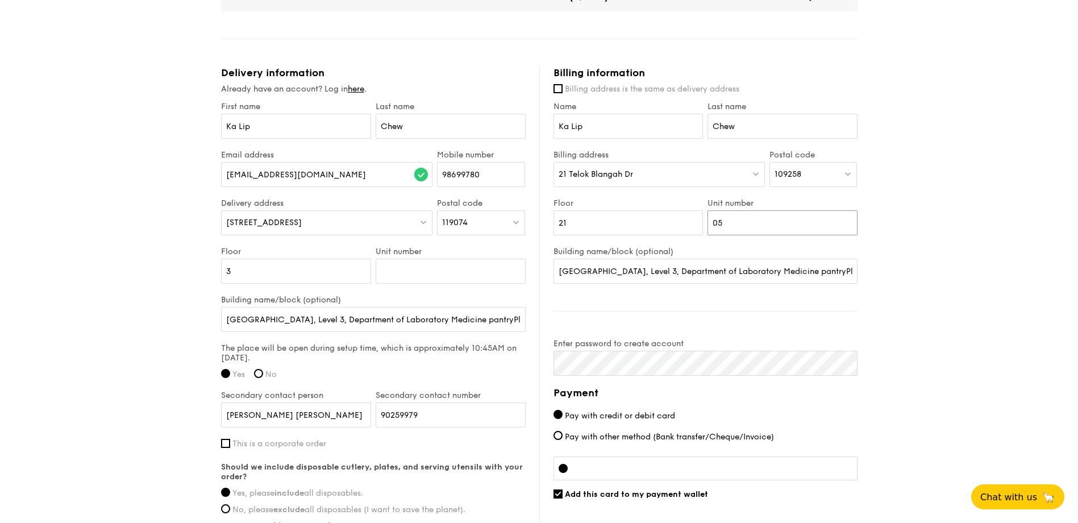
type input "05"
click at [936, 269] on div "1 - Select menu 2 - Select items 3 - Check out Classic Buffet $21.80 /guest ($2…" at bounding box center [539, 19] width 1078 height 1246
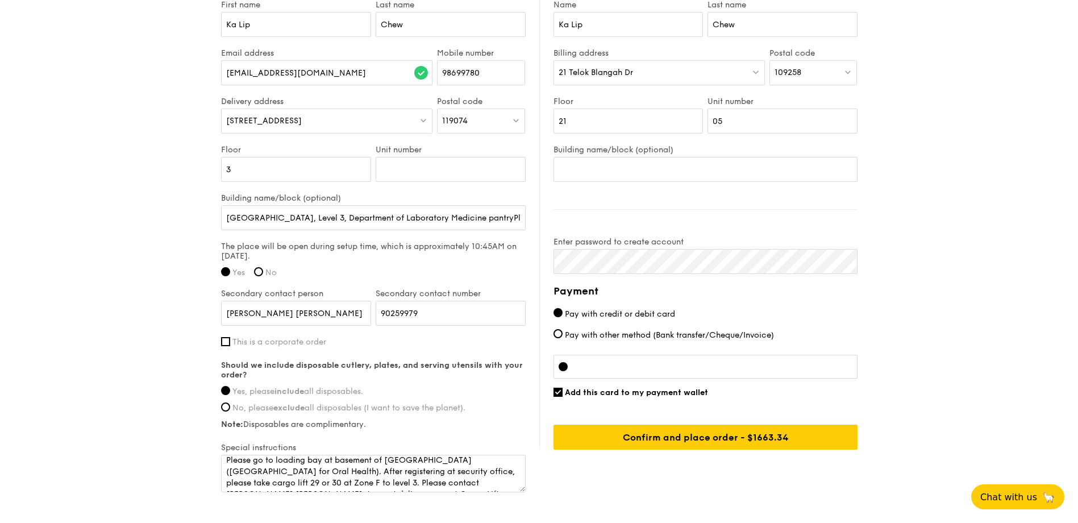
scroll to position [710, 0]
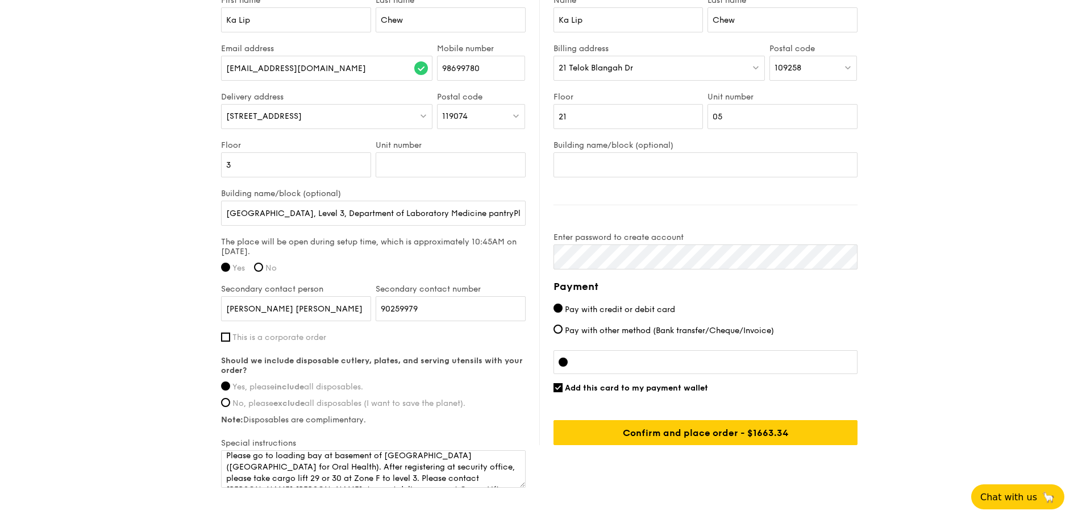
click at [675, 375] on div "OR Add this card to my payment wallet Confirm and place order - $1663.34" at bounding box center [706, 397] width 304 height 95
click at [801, 369] on div at bounding box center [706, 362] width 304 height 24
drag, startPoint x: 995, startPoint y: 316, endPoint x: 987, endPoint y: 317, distance: 8.6
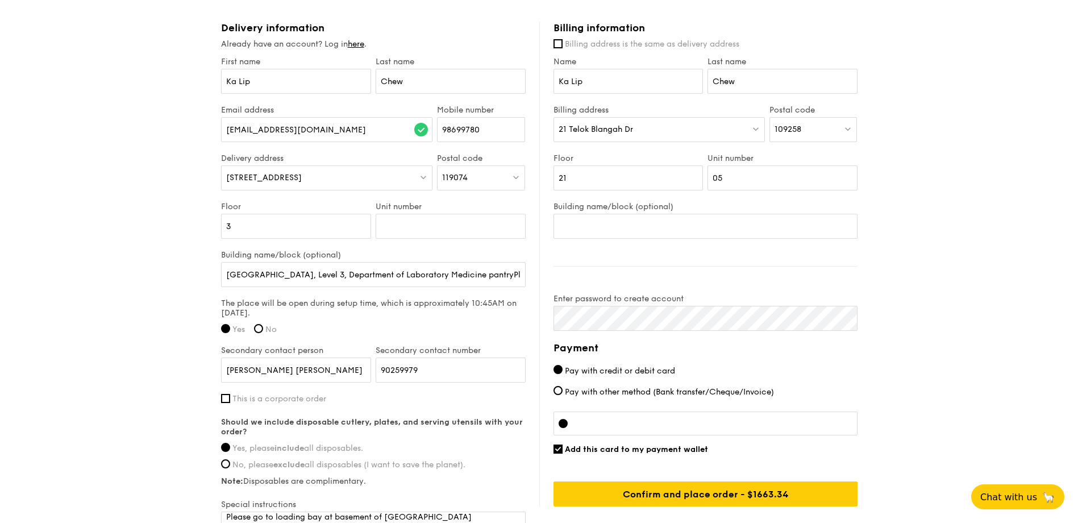
scroll to position [693, 0]
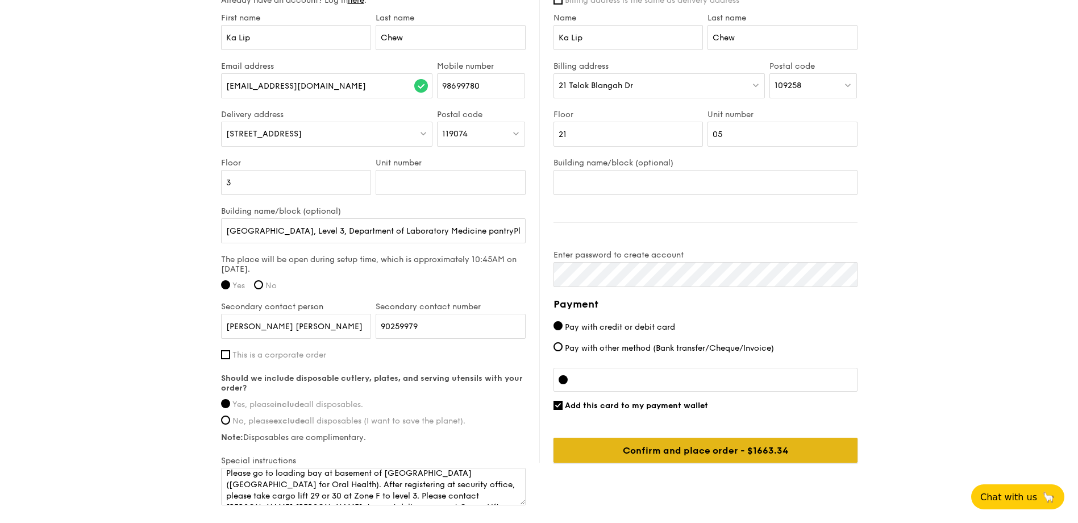
click at [708, 451] on input "Confirm and place order - $1663.34" at bounding box center [706, 450] width 304 height 25
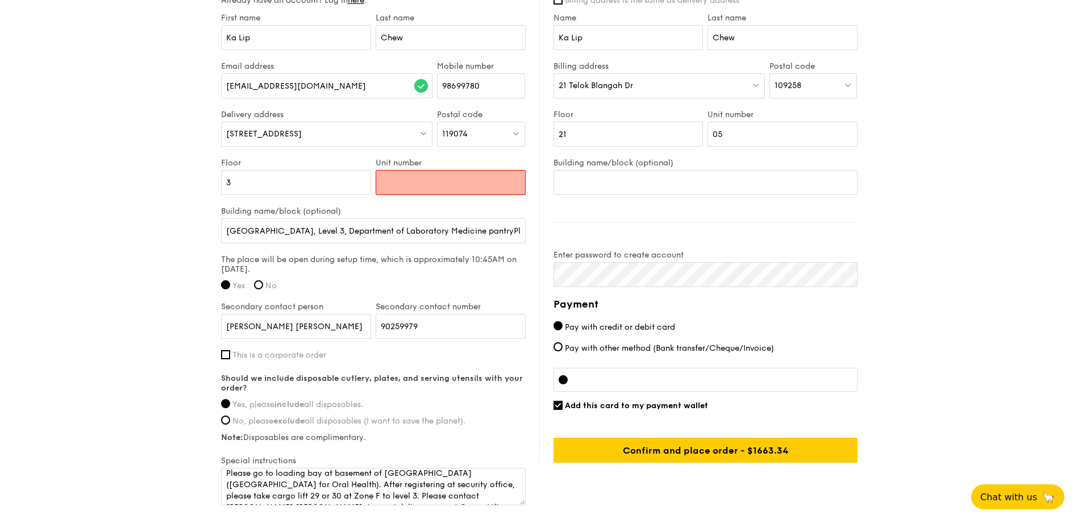
drag, startPoint x: 1028, startPoint y: 205, endPoint x: 1013, endPoint y: 208, distance: 15.0
click at [417, 180] on input "Unit number" at bounding box center [451, 182] width 150 height 25
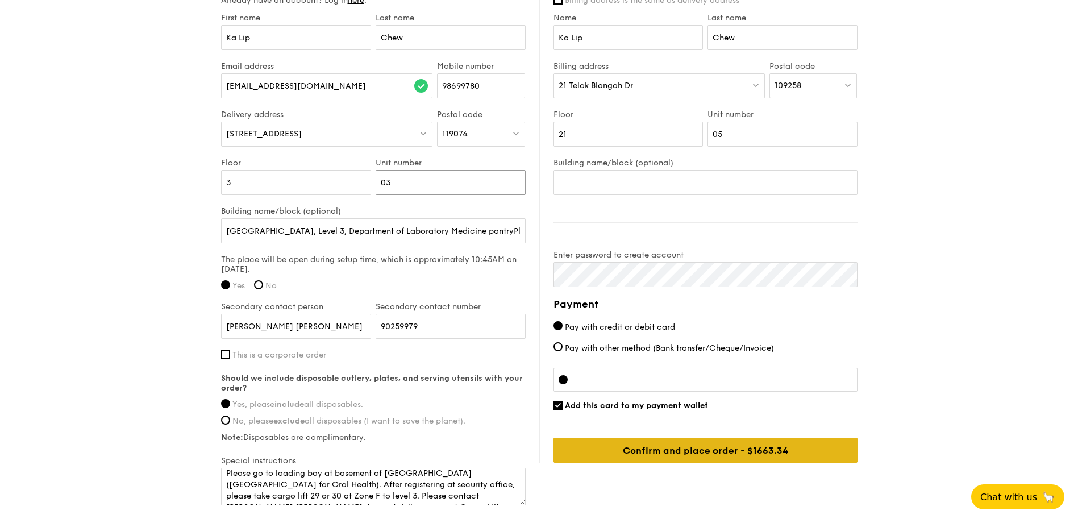
type input "03"
click at [713, 451] on input "Confirm and place order - $1663.34" at bounding box center [706, 450] width 304 height 25
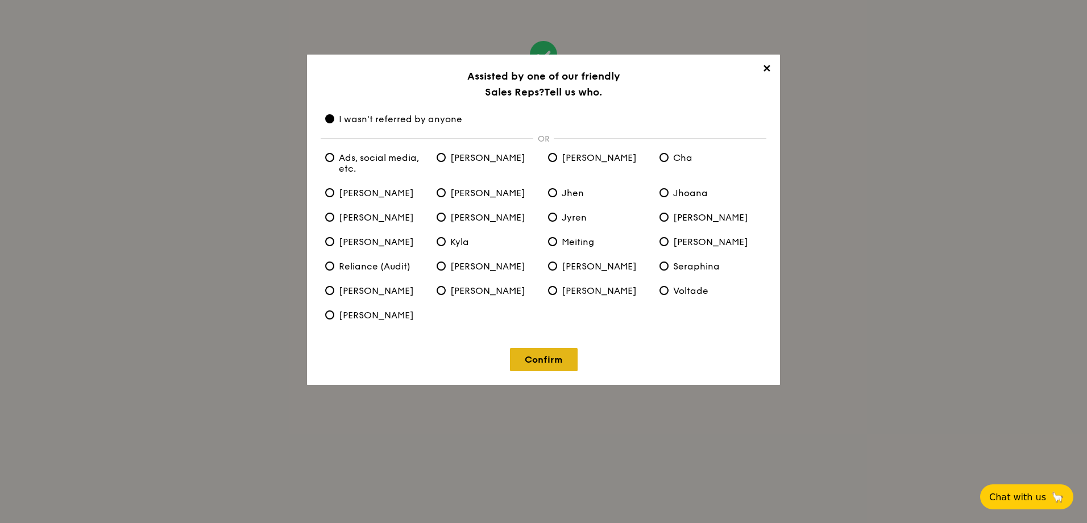
click at [549, 364] on link "Confirm" at bounding box center [544, 359] width 68 height 23
